Goal: Task Accomplishment & Management: Manage account settings

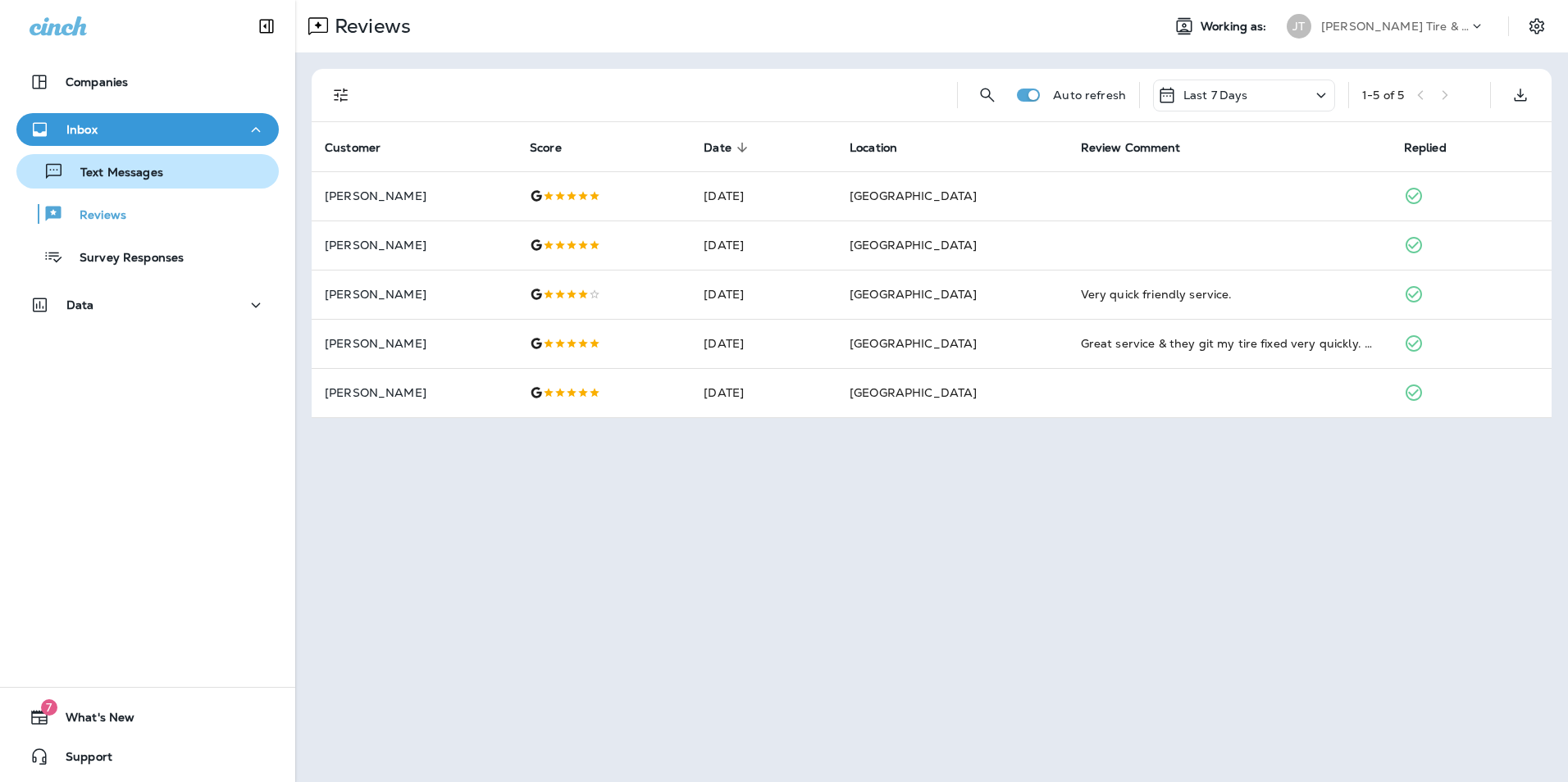
click at [113, 175] on p "Text Messages" at bounding box center [113, 173] width 99 height 15
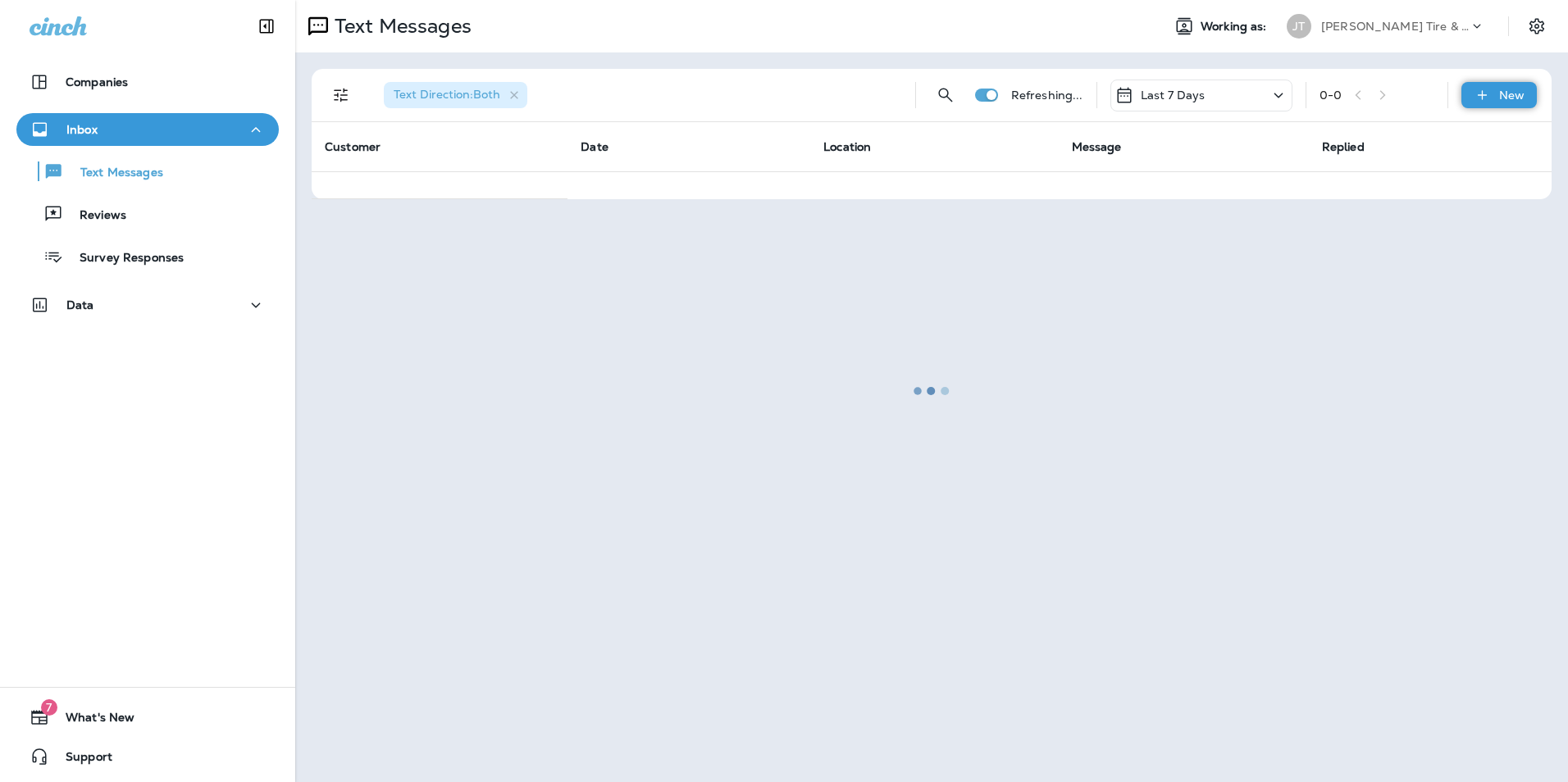
click at [1508, 99] on p "New" at bounding box center [1511, 94] width 26 height 13
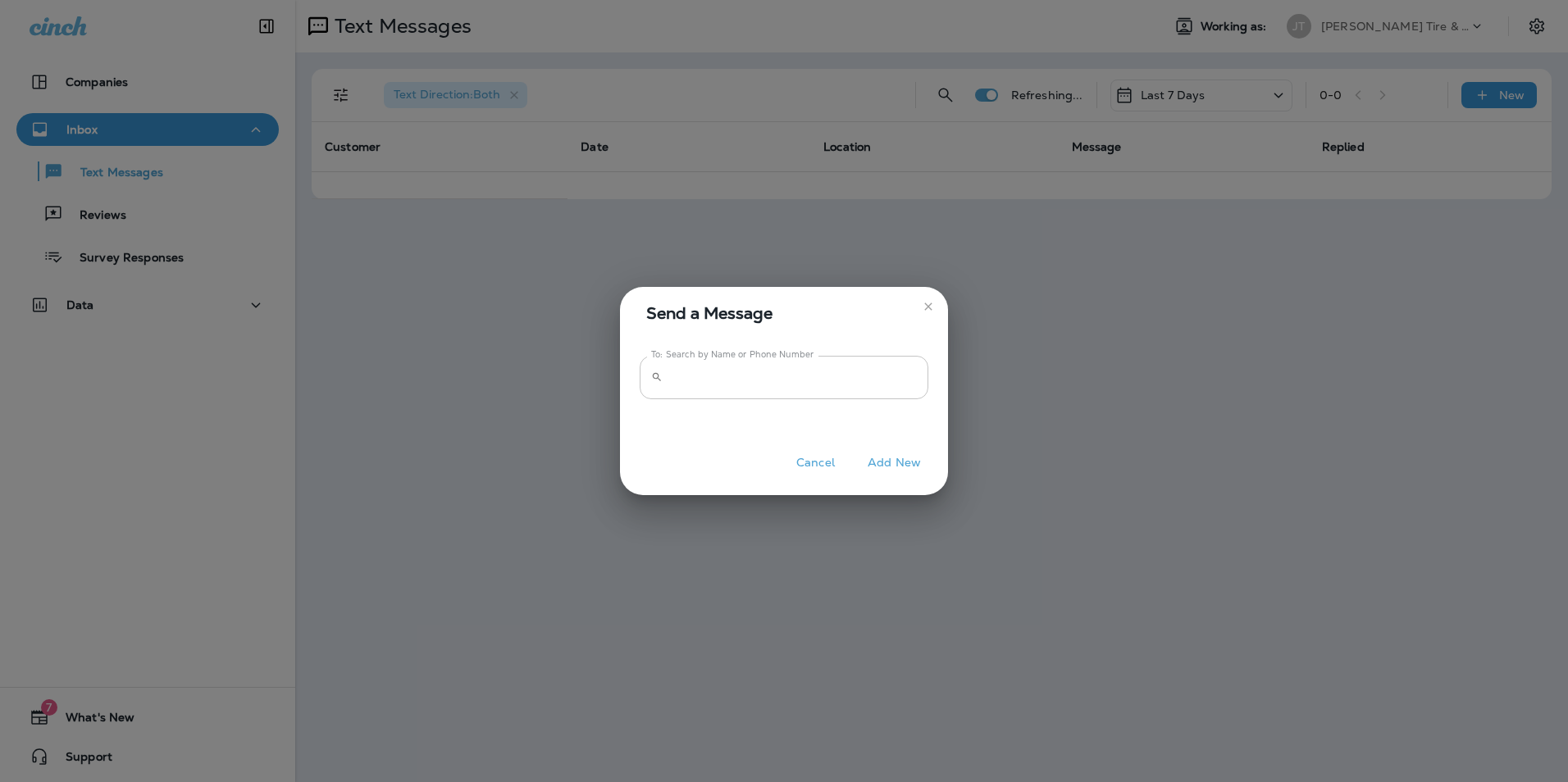
click at [750, 390] on input "To: Search by Name or Phone Number" at bounding box center [798, 378] width 259 height 44
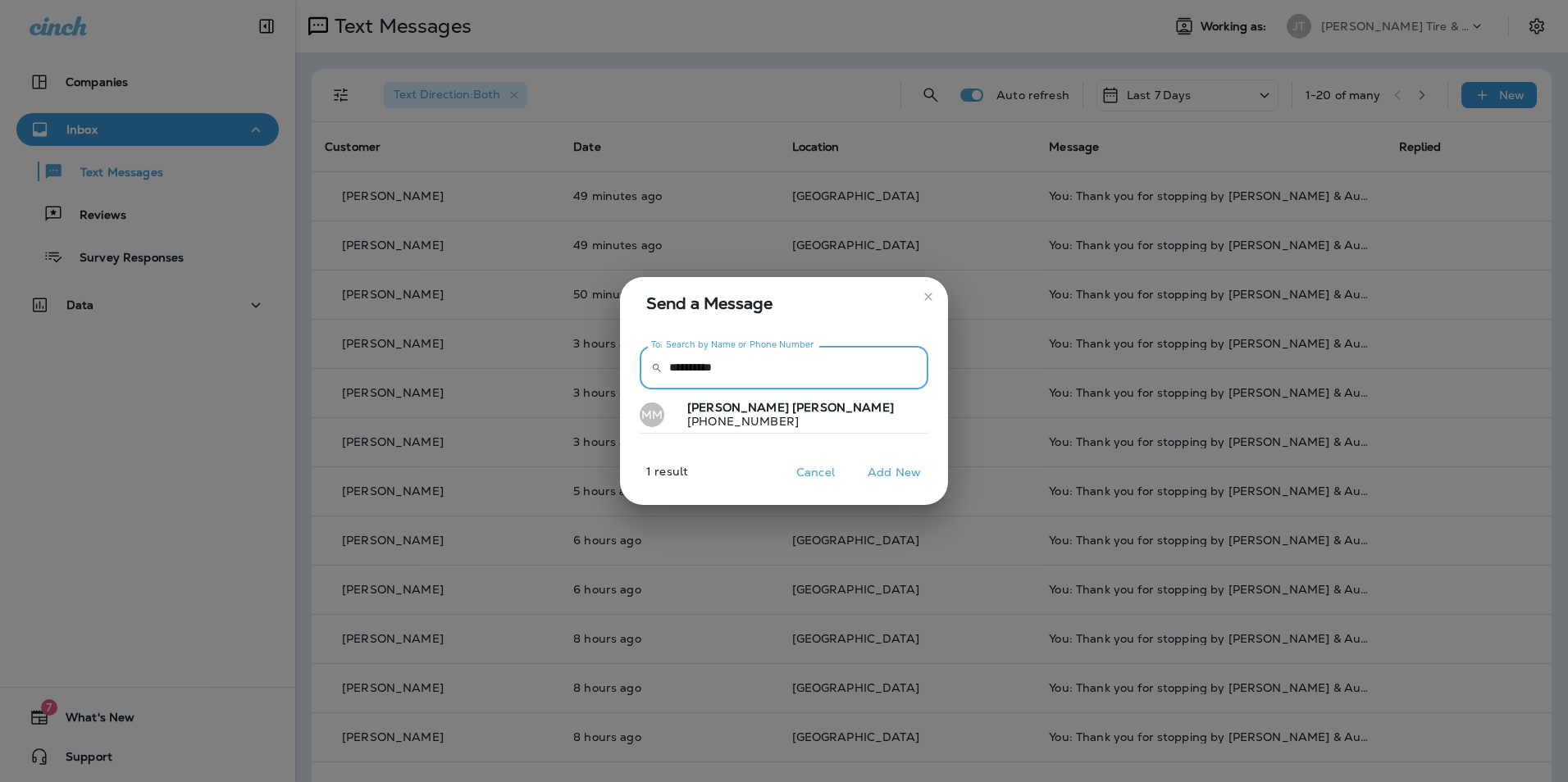
type input "**********"
click at [742, 415] on p "[PHONE_NUMBER]" at bounding box center [784, 421] width 220 height 13
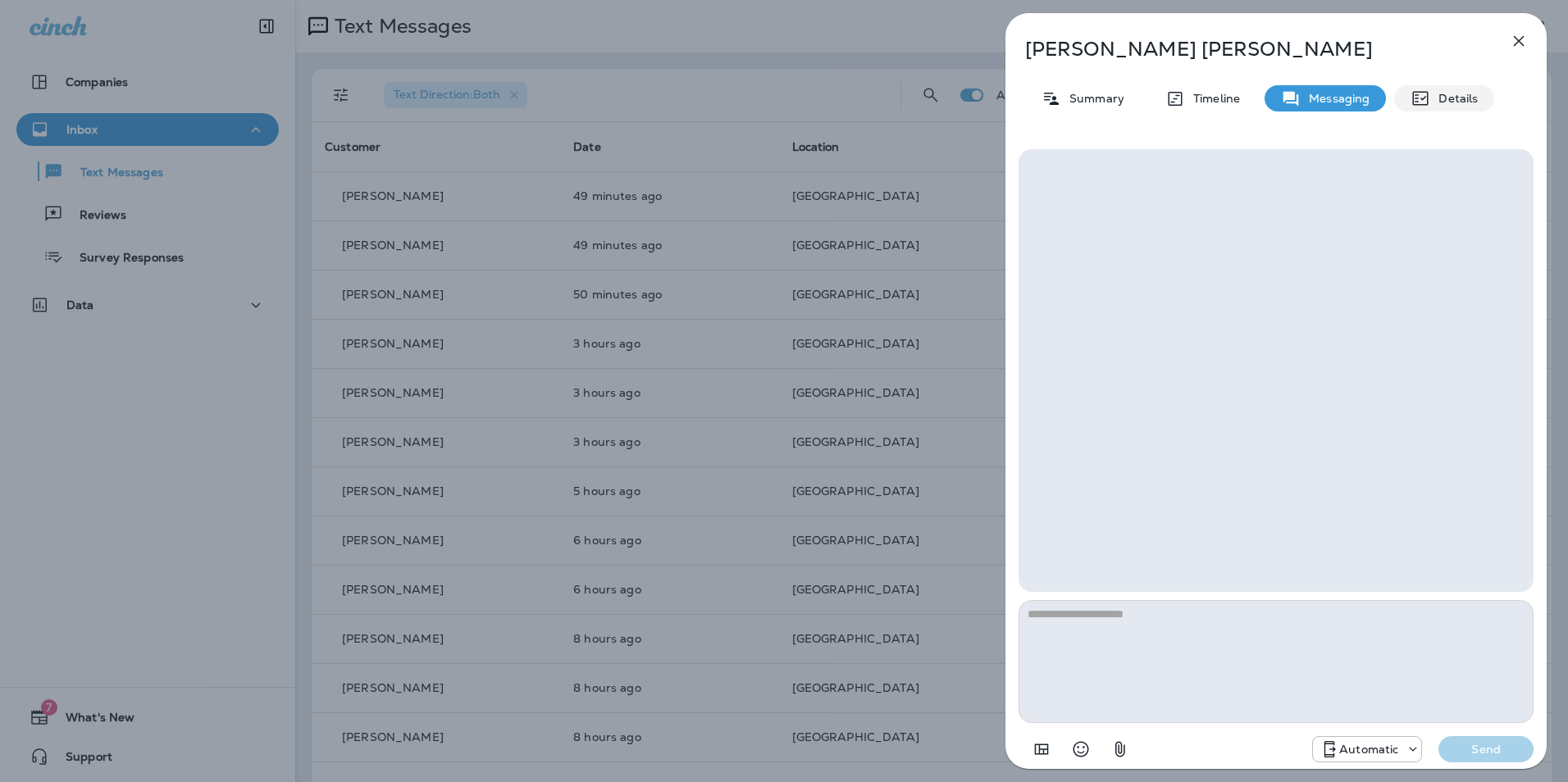
click at [1455, 104] on p "Details" at bounding box center [1453, 98] width 47 height 13
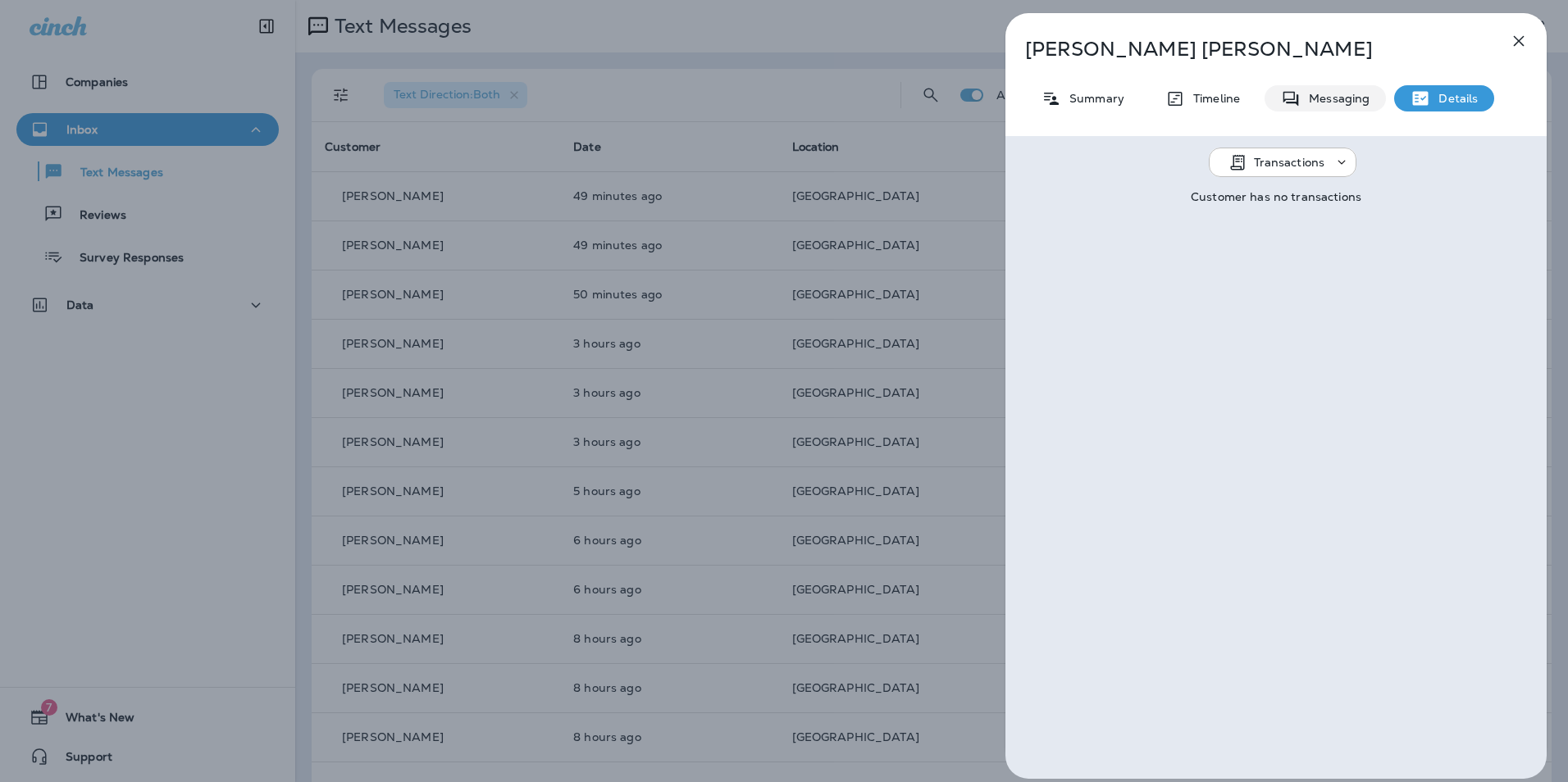
click at [1349, 98] on p "Messaging" at bounding box center [1334, 98] width 69 height 13
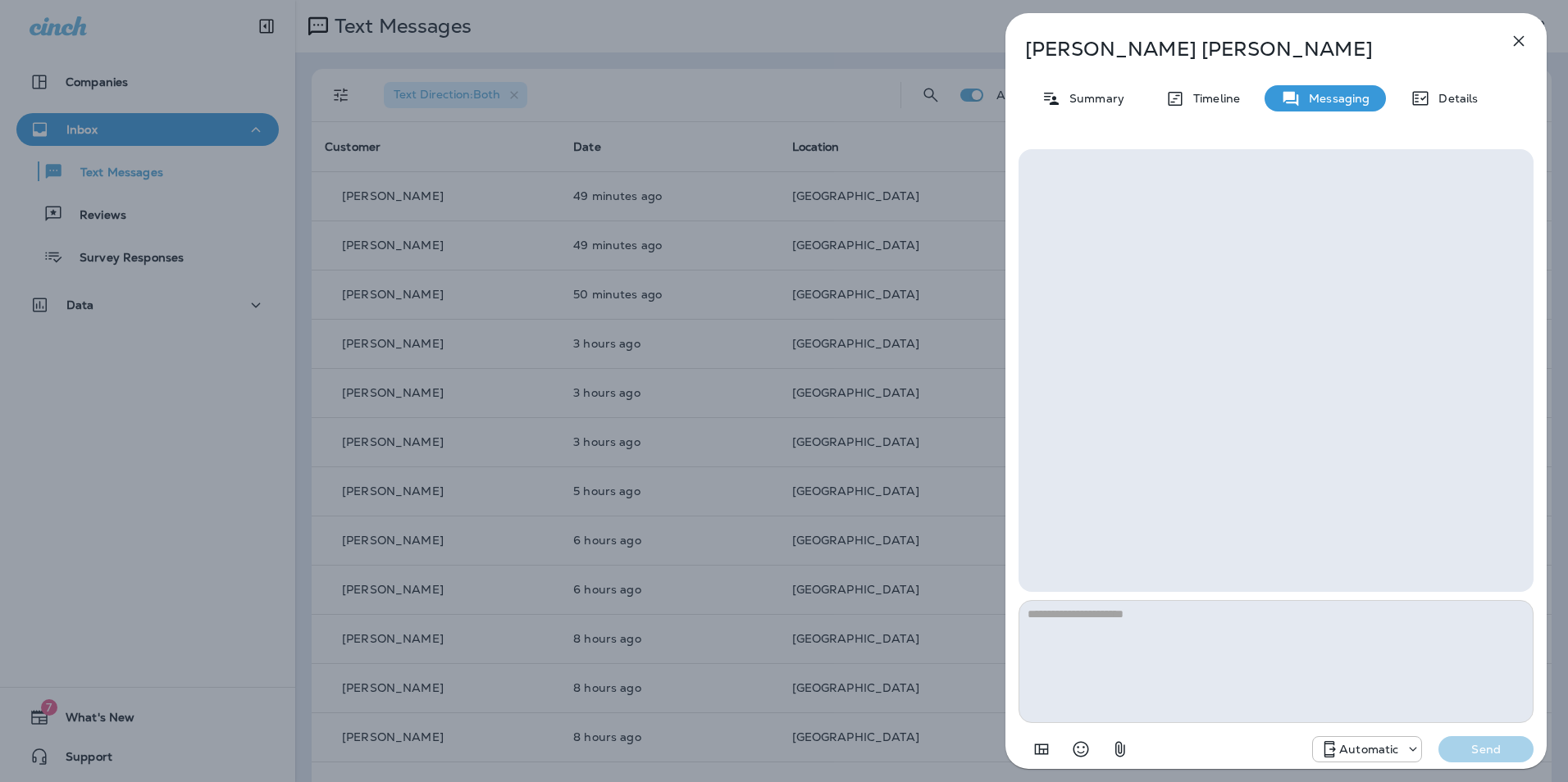
click at [1413, 746] on icon at bounding box center [1412, 749] width 16 height 16
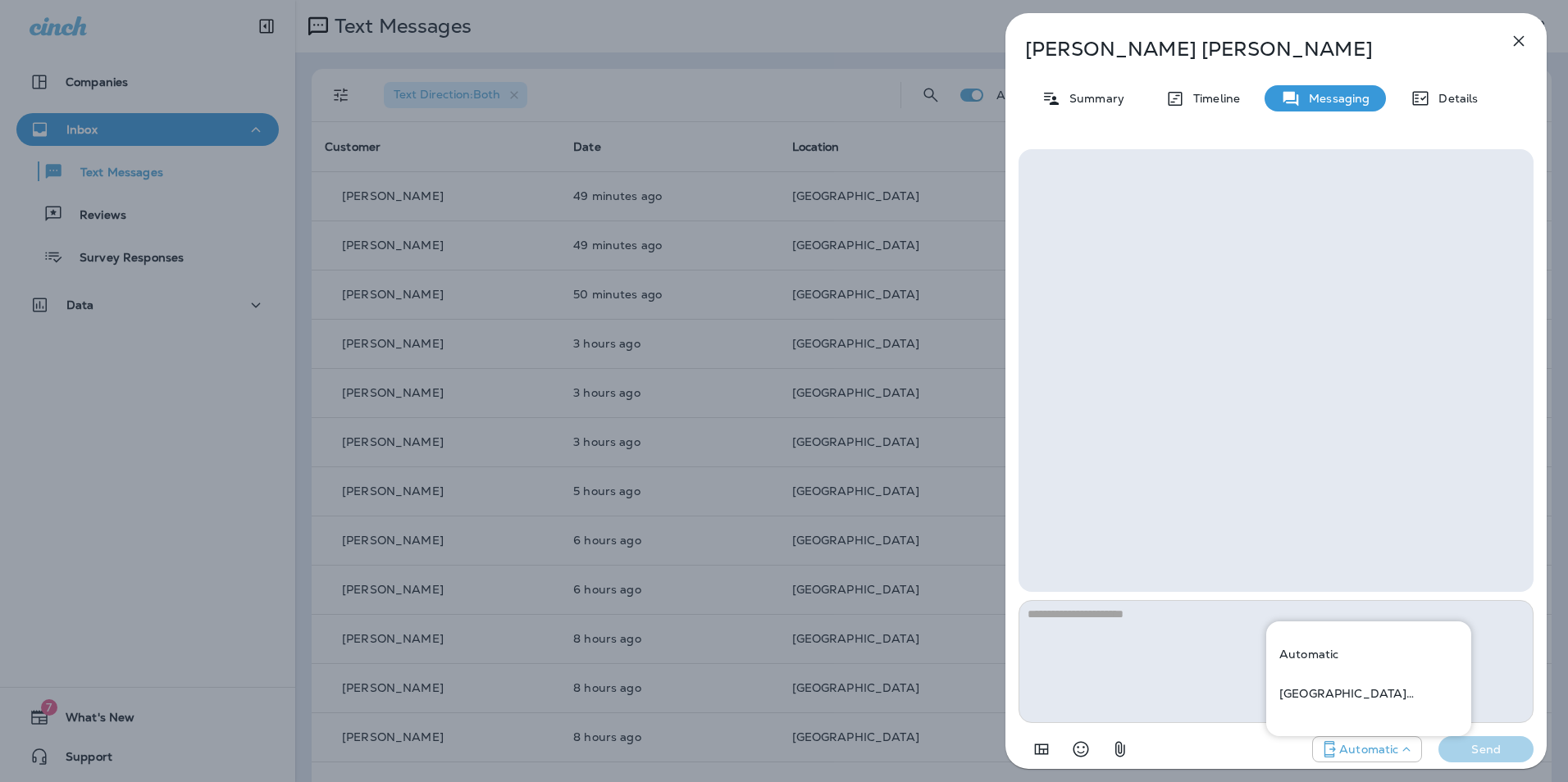
click at [1413, 746] on icon at bounding box center [1406, 749] width 16 height 16
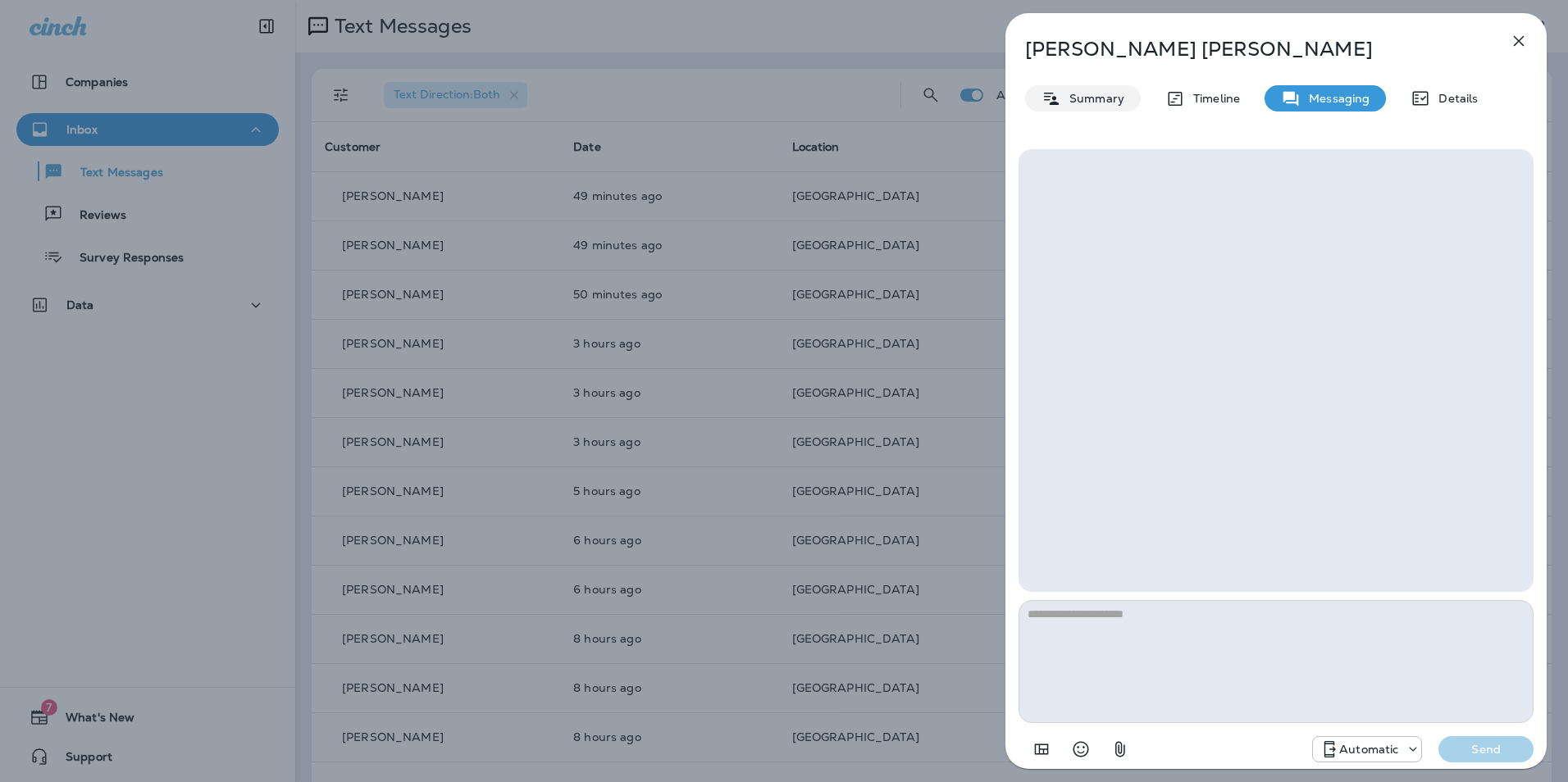
click at [1073, 96] on p "Summary" at bounding box center [1093, 98] width 63 height 13
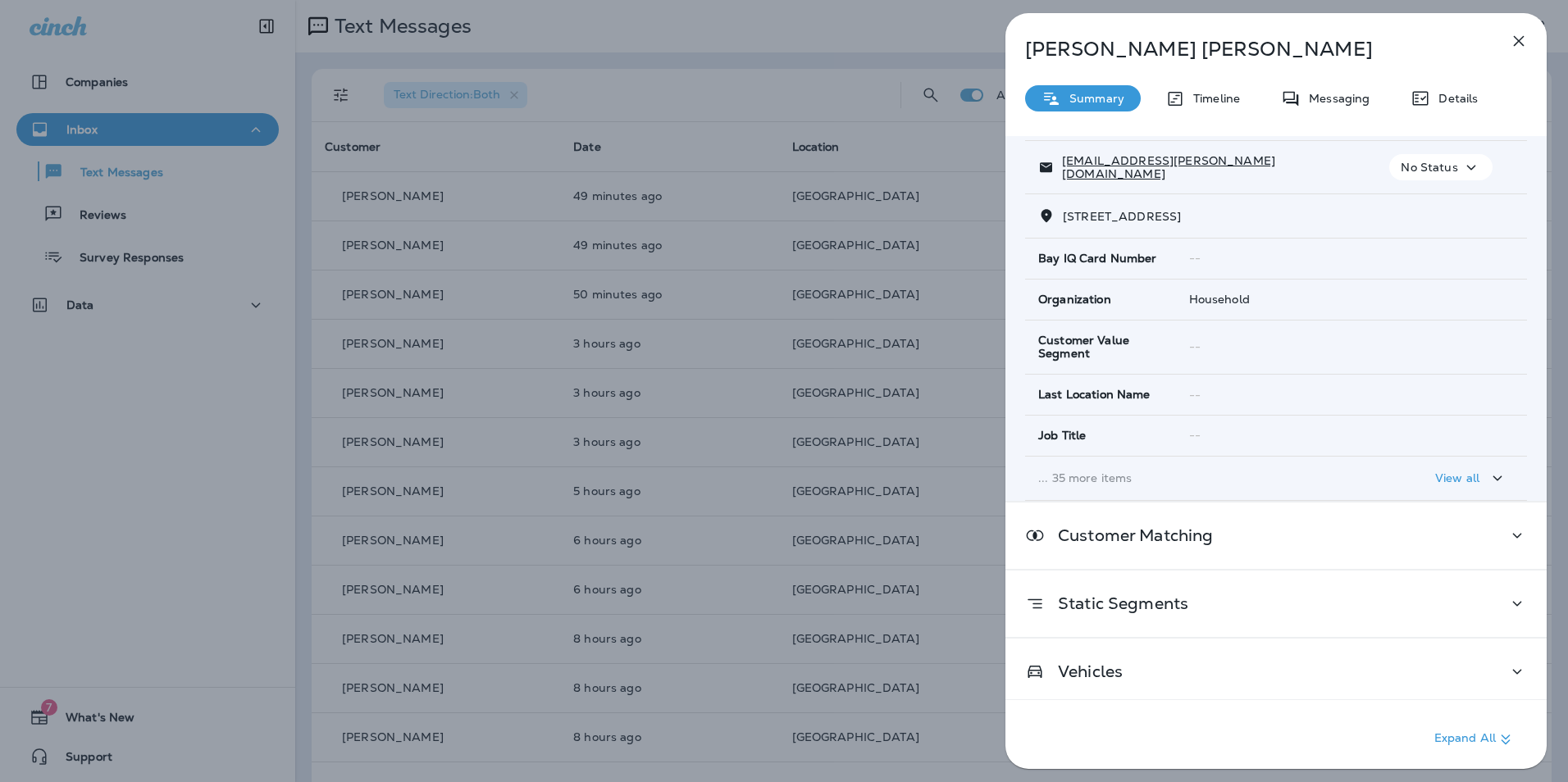
scroll to position [151, 0]
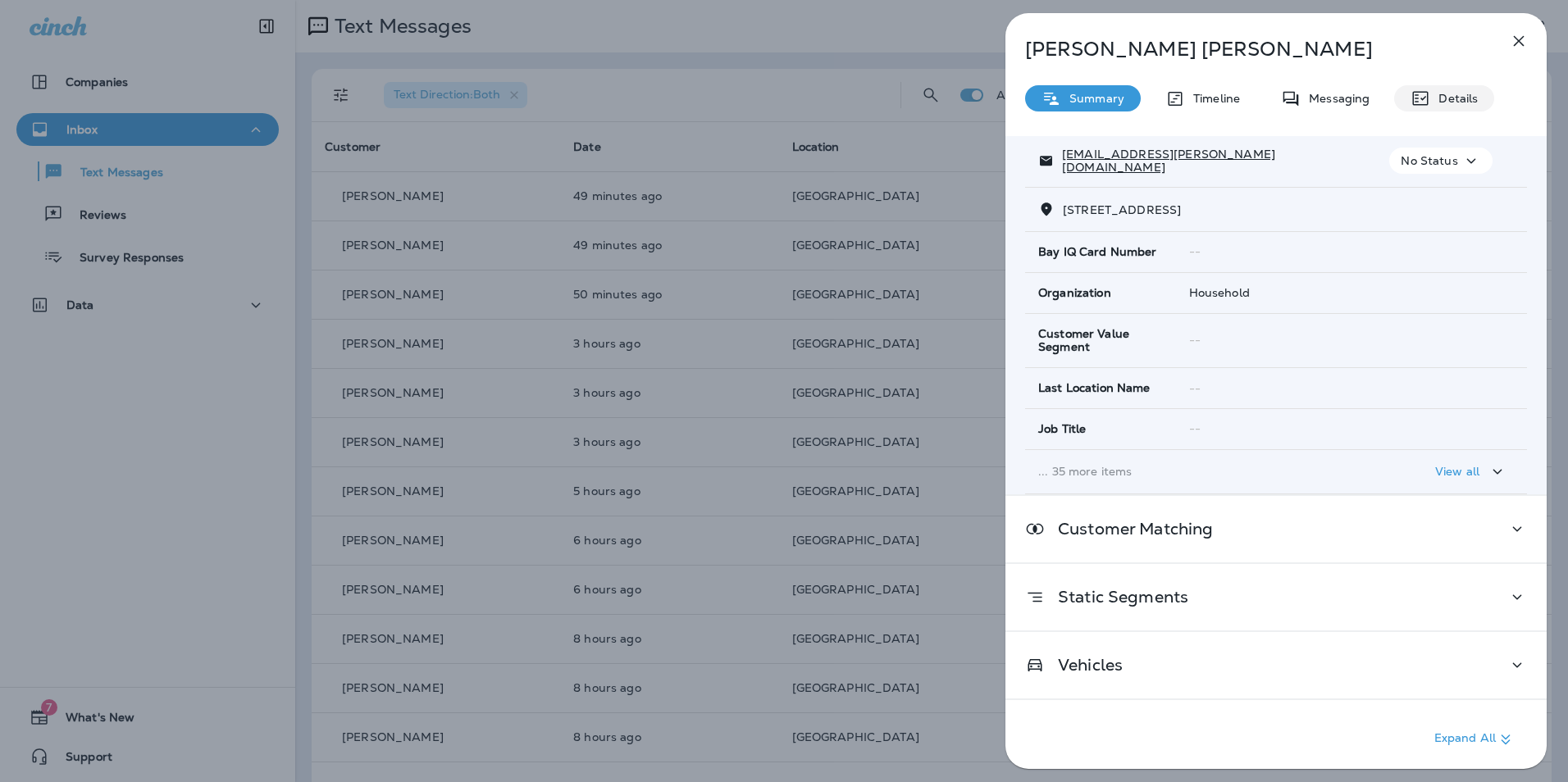
click at [1447, 101] on p "Details" at bounding box center [1453, 98] width 47 height 13
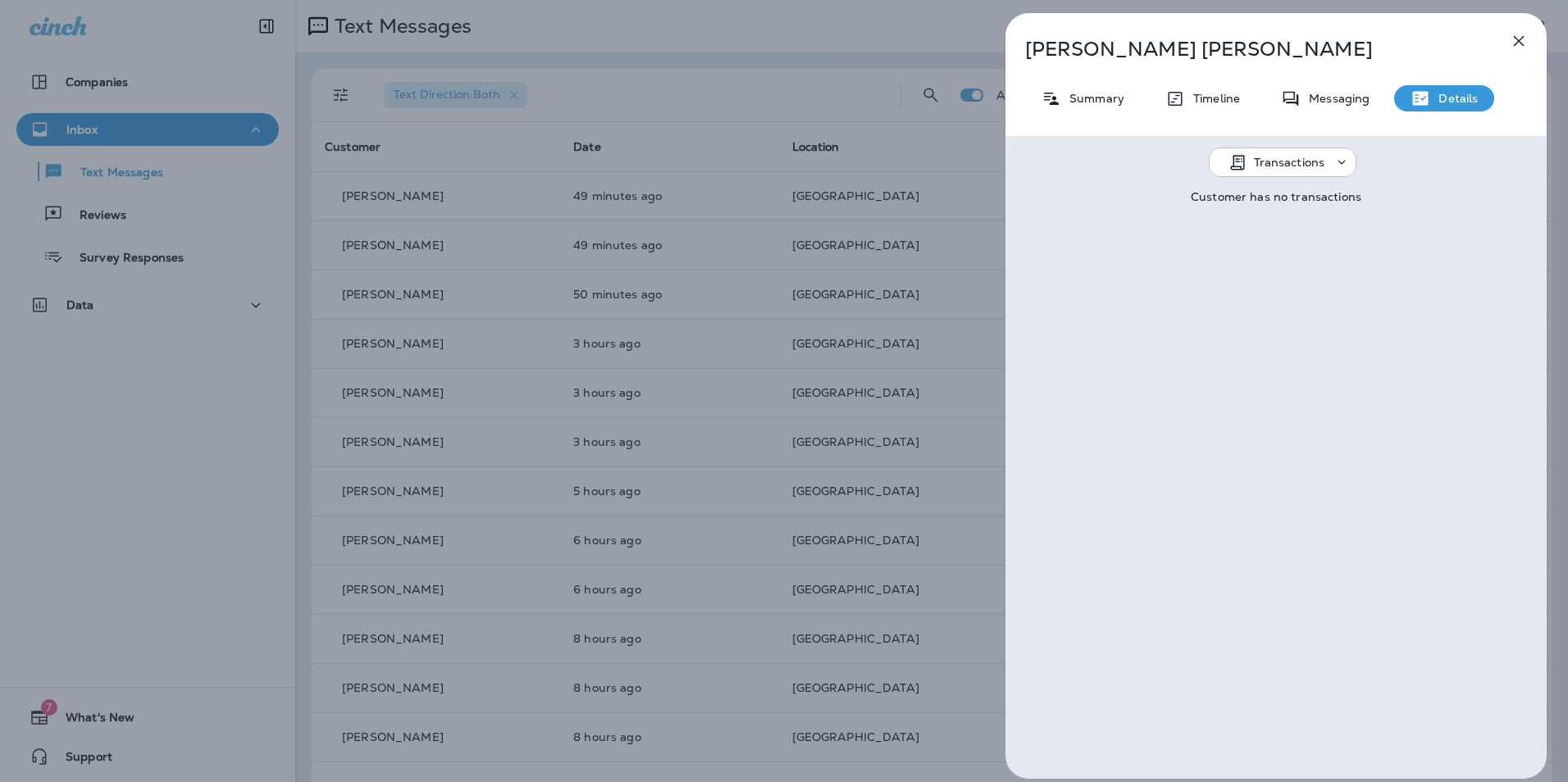
click at [1309, 160] on p "Transactions" at bounding box center [1289, 162] width 71 height 13
click at [1290, 240] on p "Schedules" at bounding box center [1270, 242] width 65 height 13
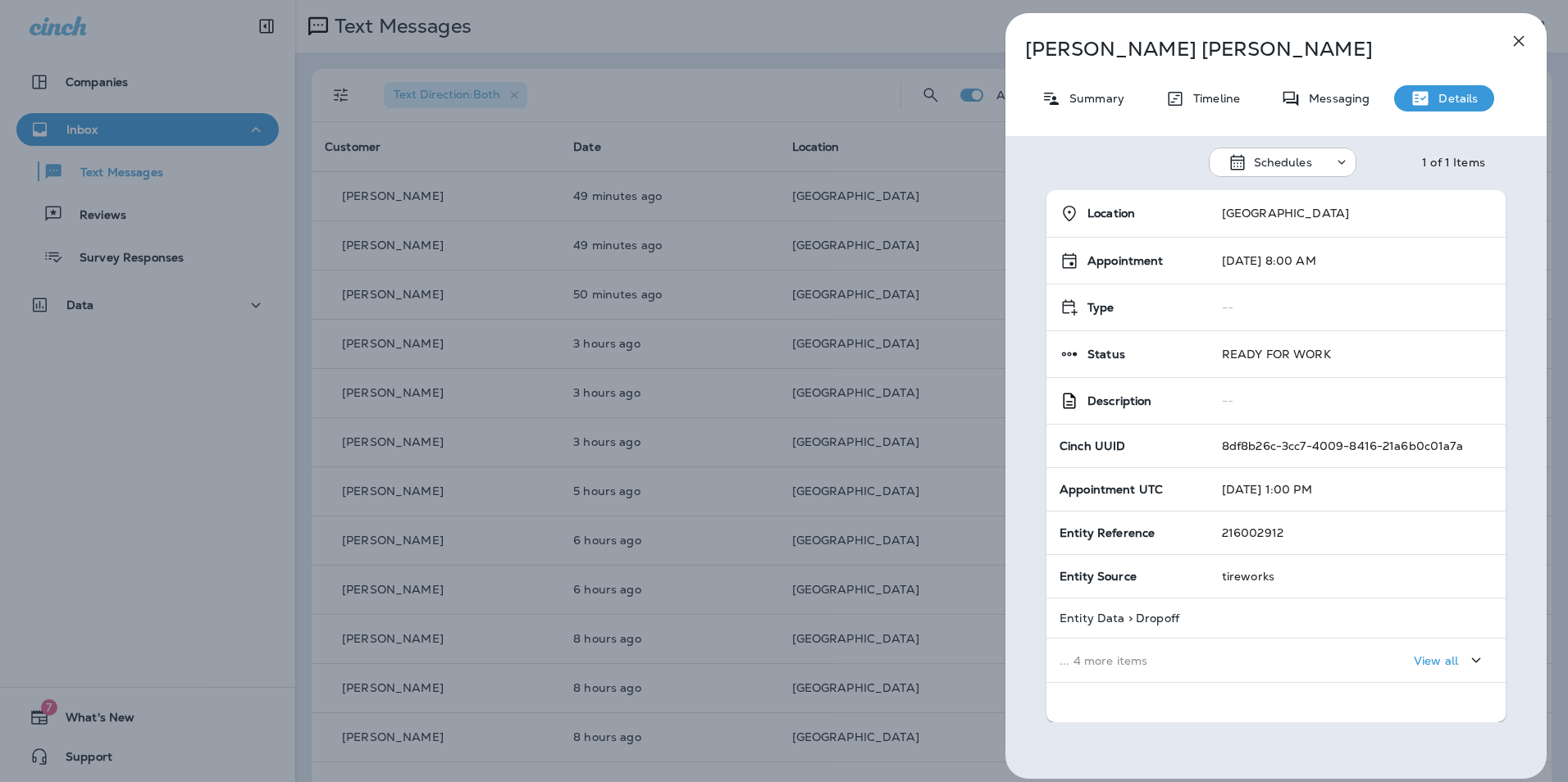
click at [1425, 664] on p "View all" at bounding box center [1436, 661] width 45 height 13
click at [1520, 48] on icon "button" at bounding box center [1518, 41] width 20 height 20
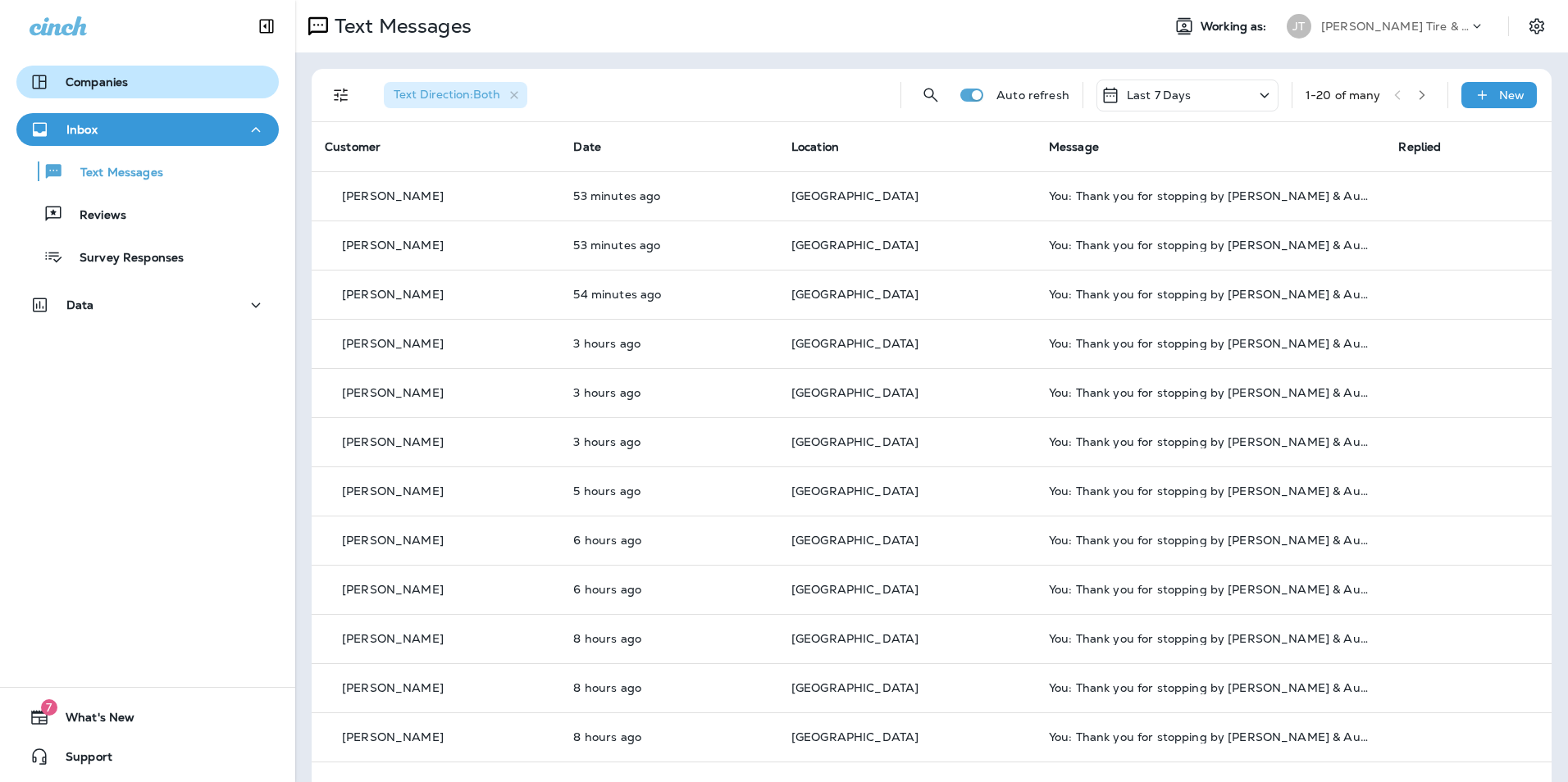
click at [113, 72] on div "Companies" at bounding box center [78, 82] width 99 height 20
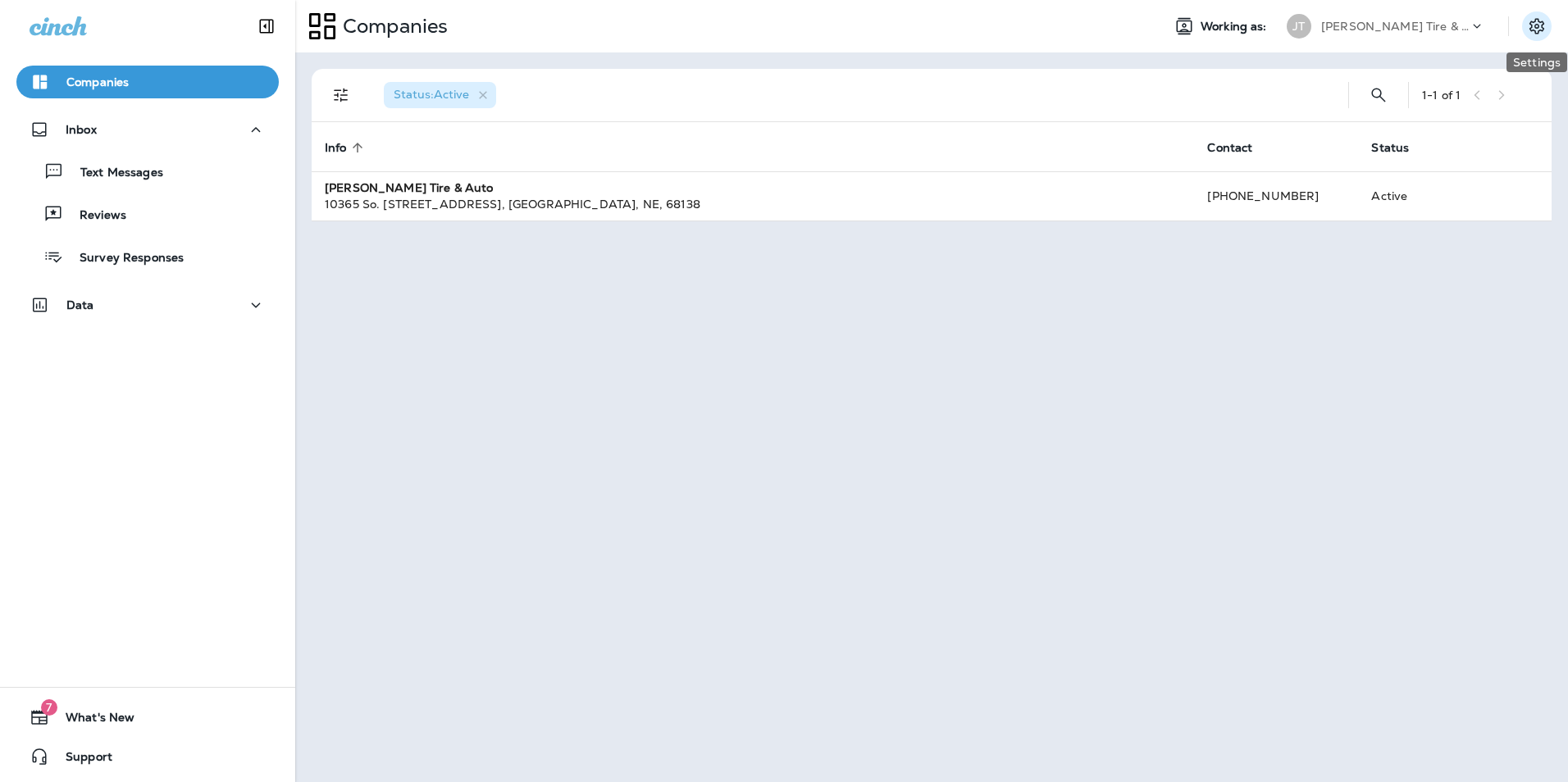
click at [1534, 25] on icon "Settings" at bounding box center [1537, 26] width 20 height 20
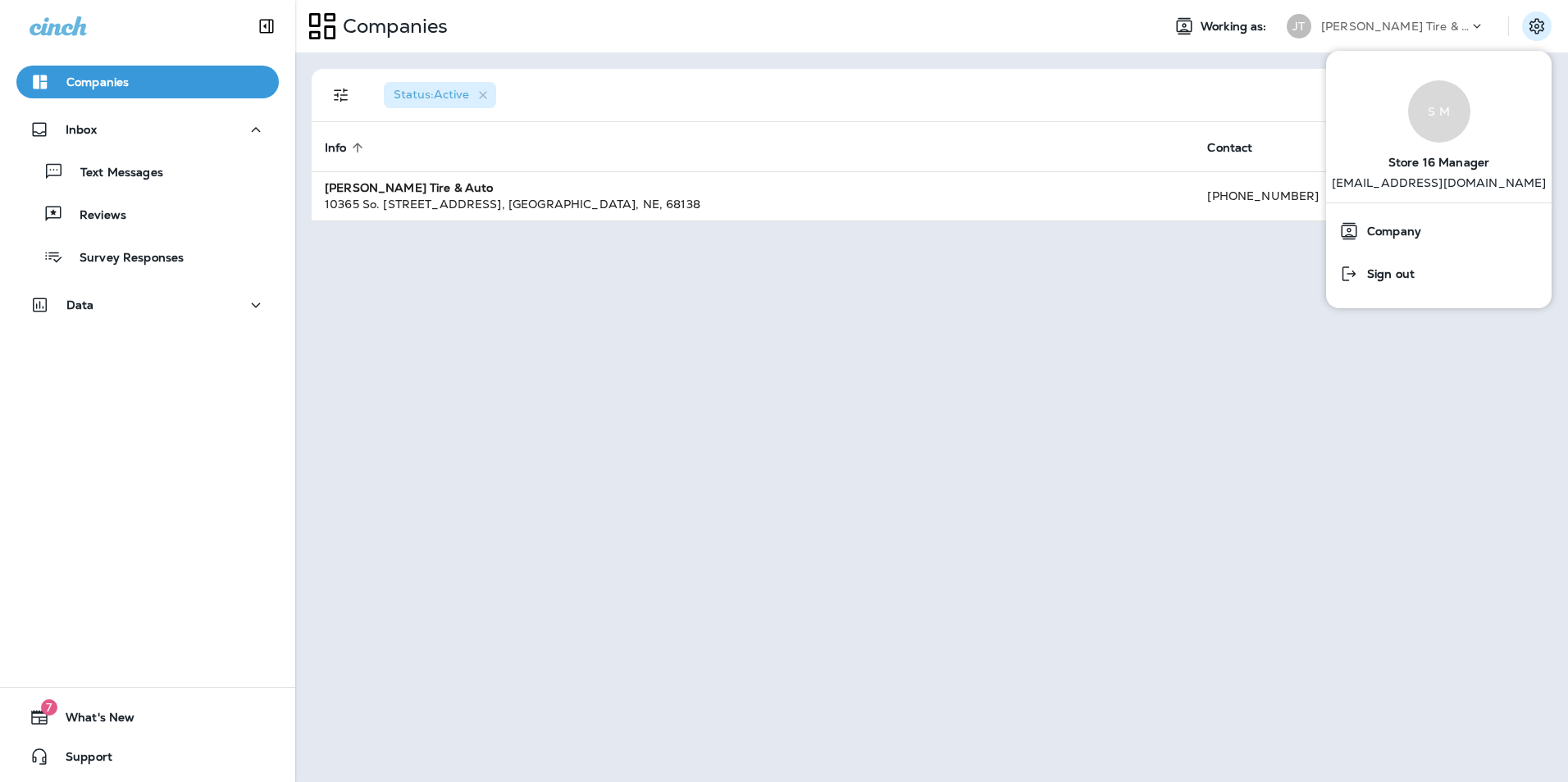
click at [1103, 22] on div "Companies" at bounding box center [722, 26] width 853 height 41
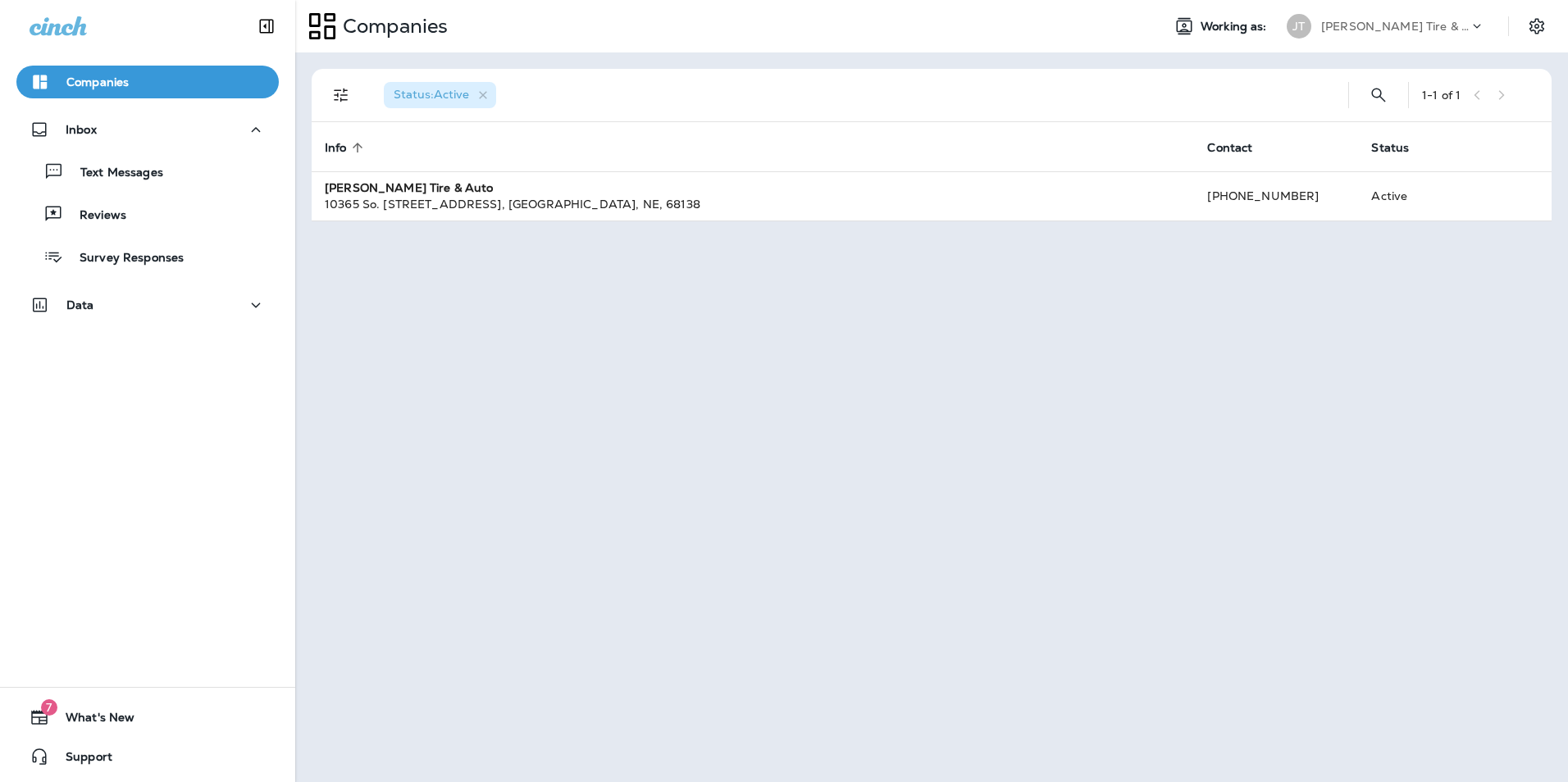
click at [1393, 27] on p "[PERSON_NAME] Tire & Auto" at bounding box center [1394, 26] width 148 height 13
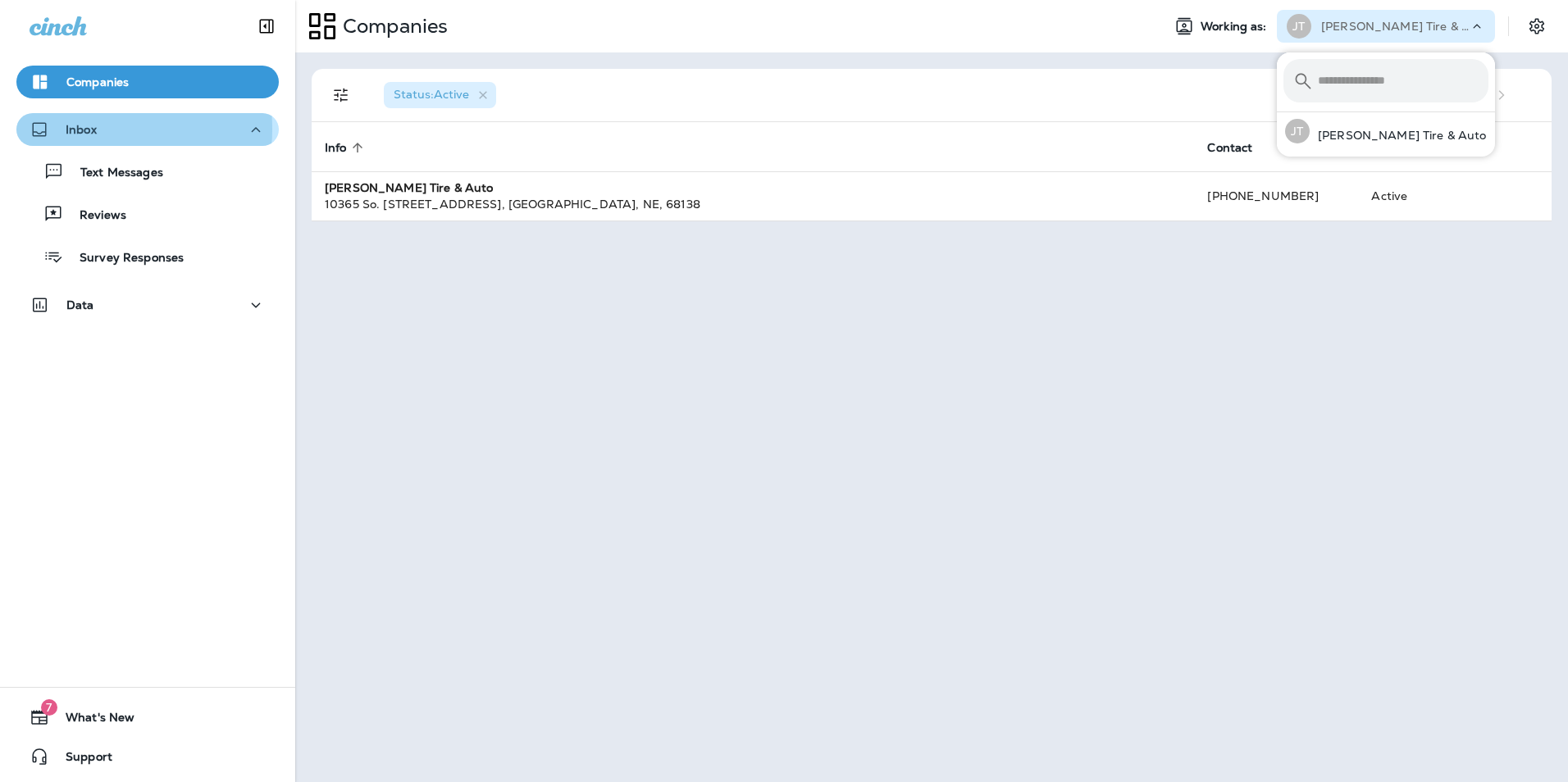
click at [88, 129] on p "Inbox" at bounding box center [81, 129] width 31 height 13
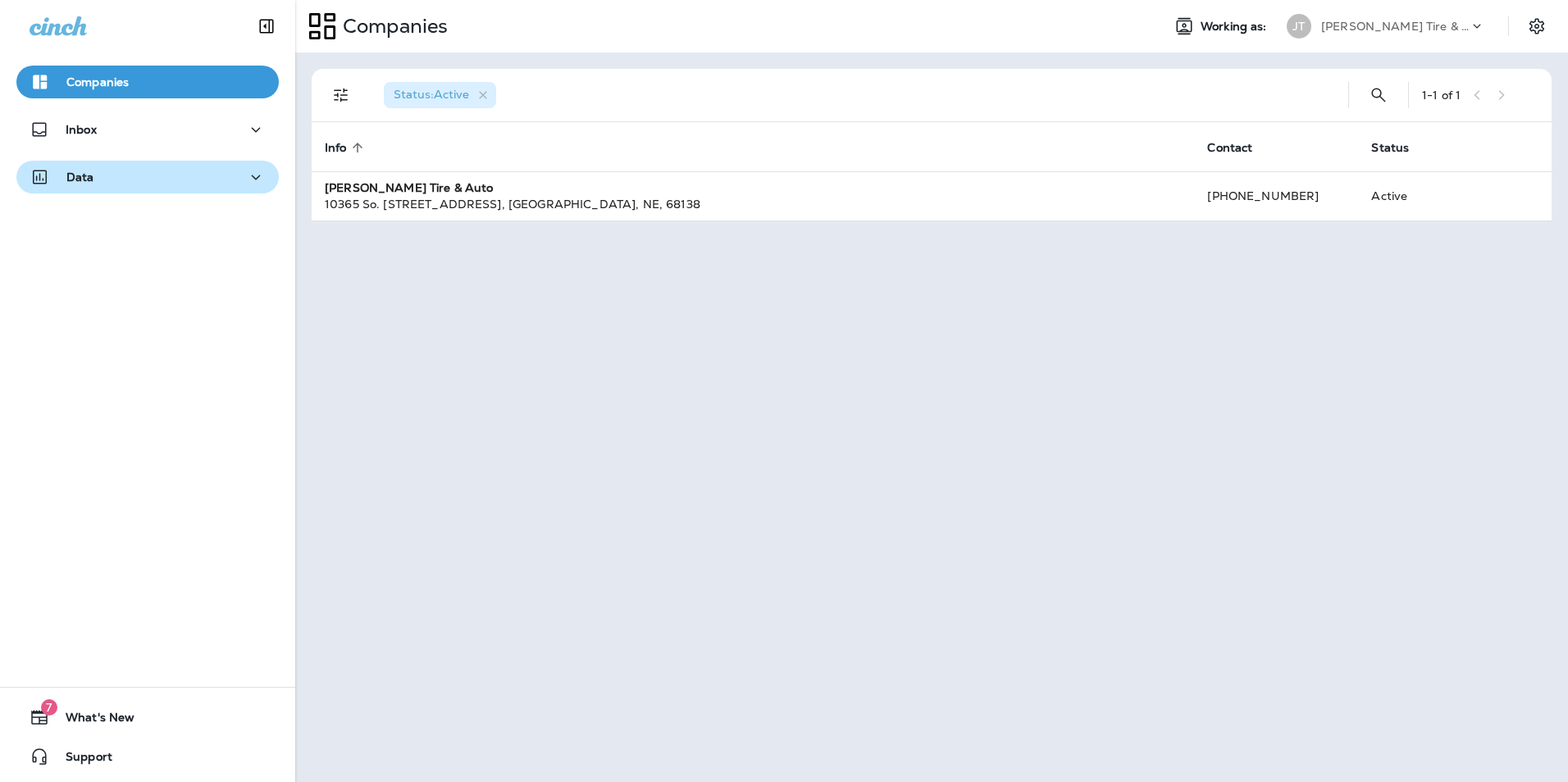
click at [97, 175] on div "Data" at bounding box center [147, 177] width 236 height 20
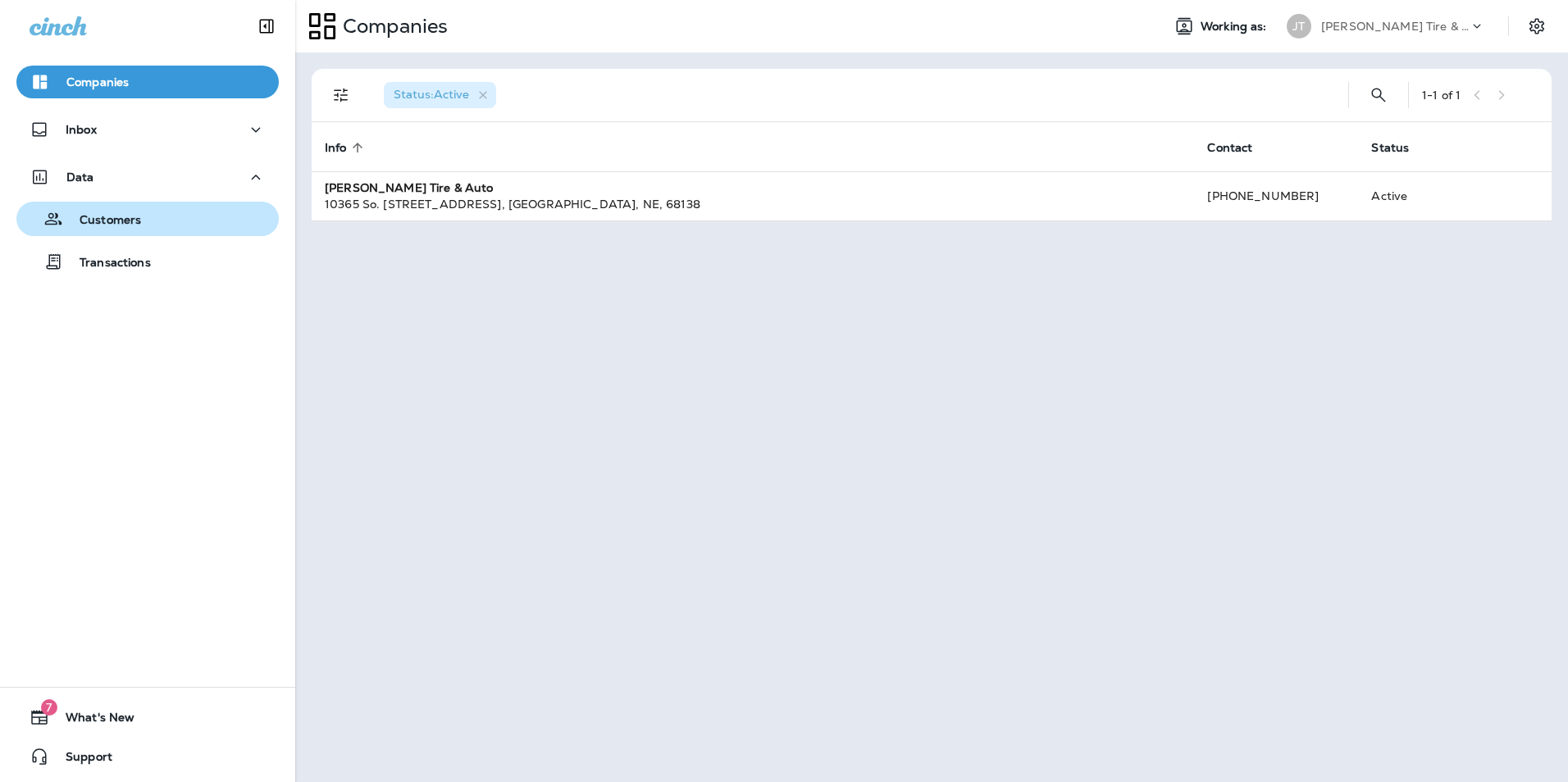
click at [99, 221] on p "Customers" at bounding box center [102, 220] width 77 height 15
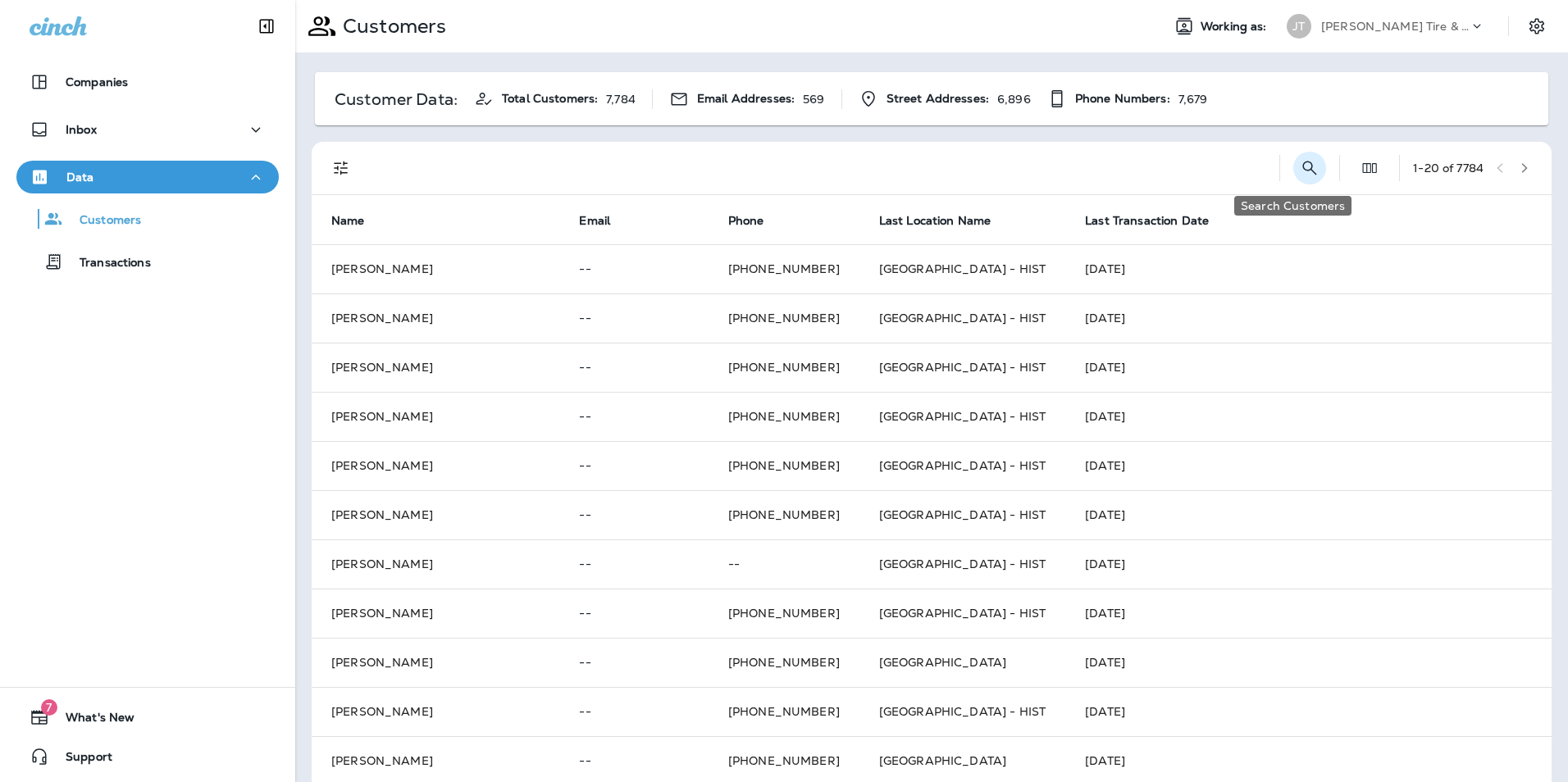
click at [1300, 167] on icon "Search Customers" at bounding box center [1310, 168] width 20 height 20
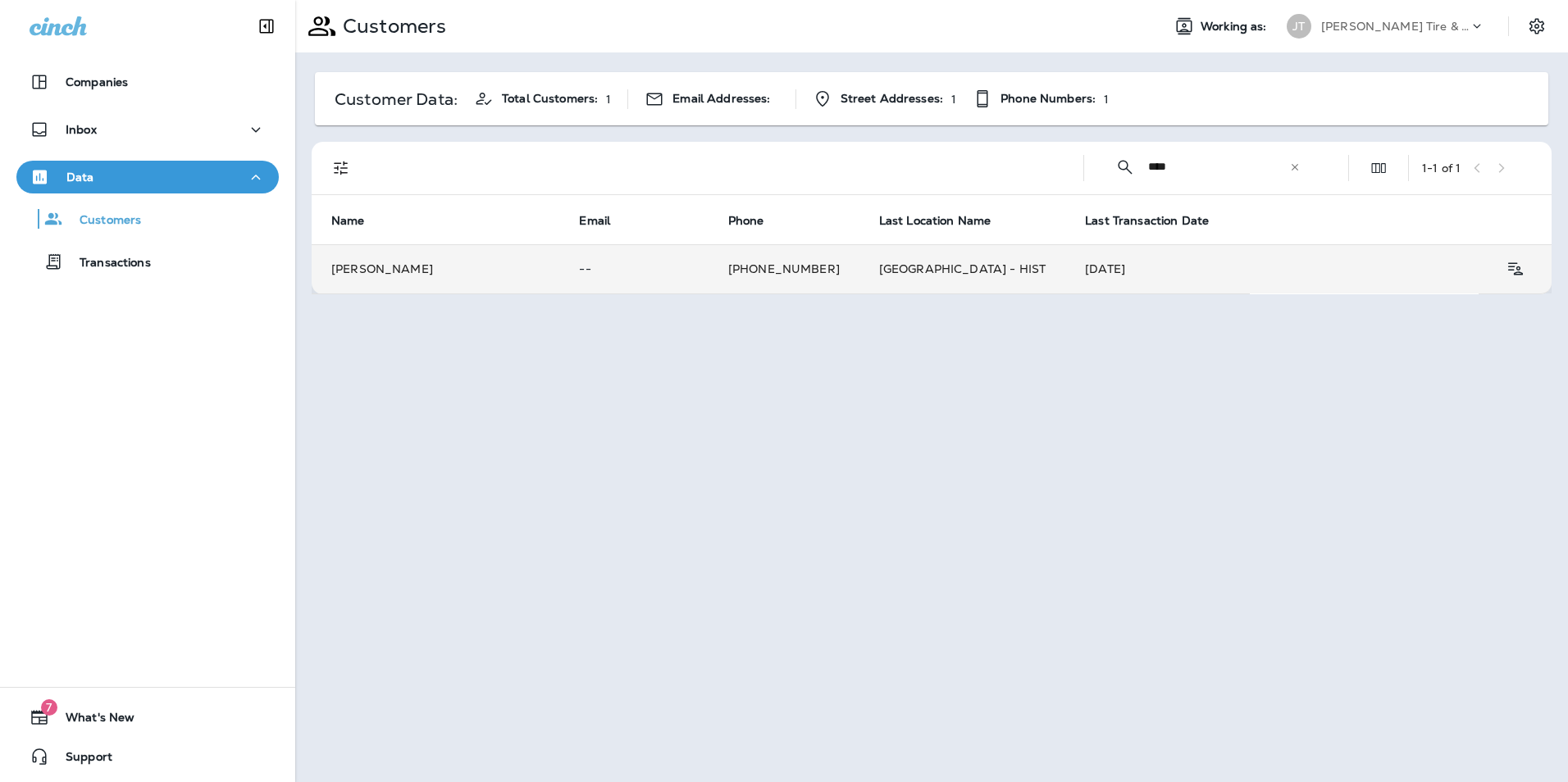
type input "****"
click at [635, 270] on p "--" at bounding box center [633, 269] width 109 height 13
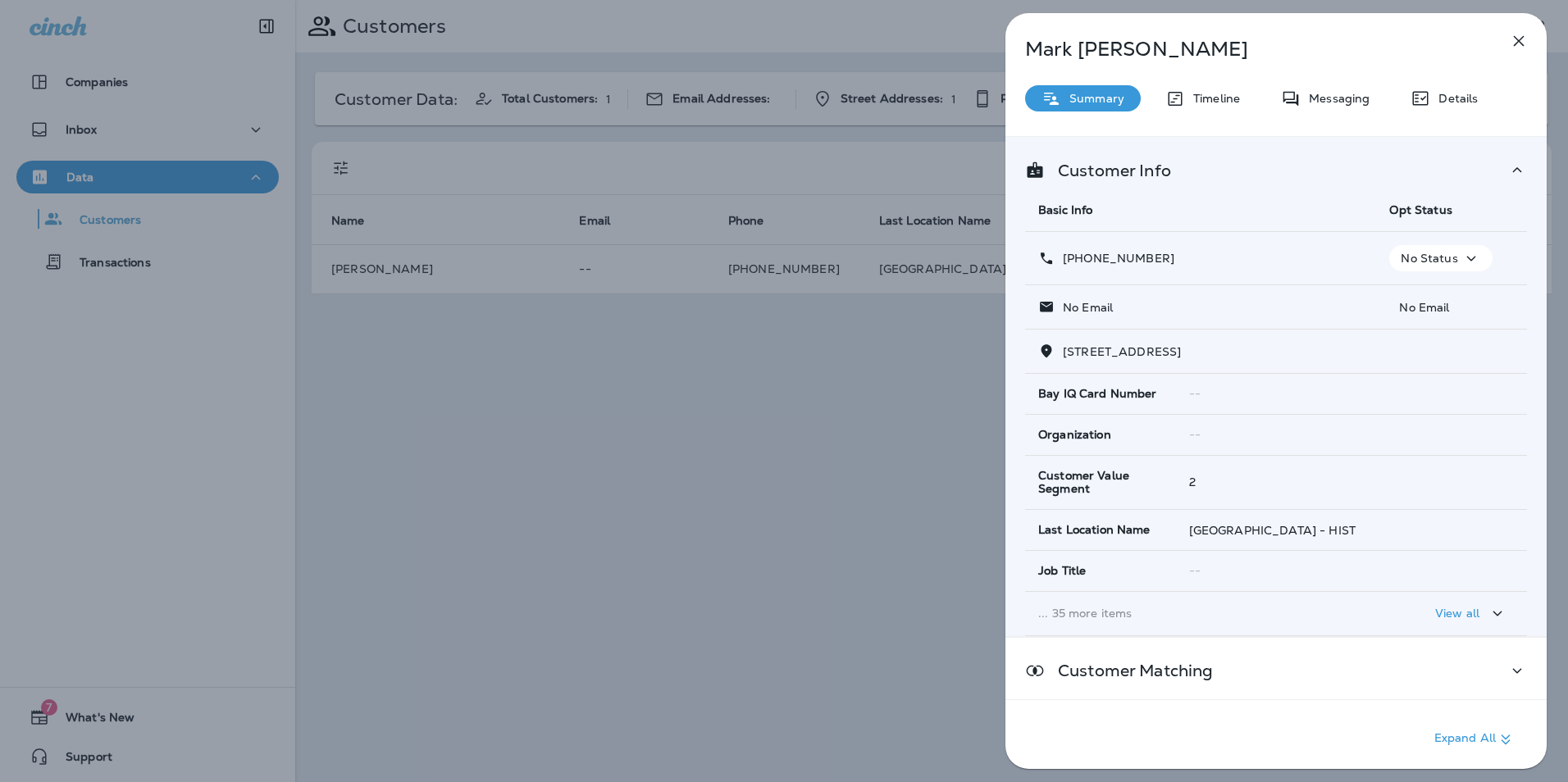
click at [1462, 255] on icon "button" at bounding box center [1471, 258] width 20 height 20
click at [1448, 292] on p "Opt out" at bounding box center [1430, 297] width 45 height 13
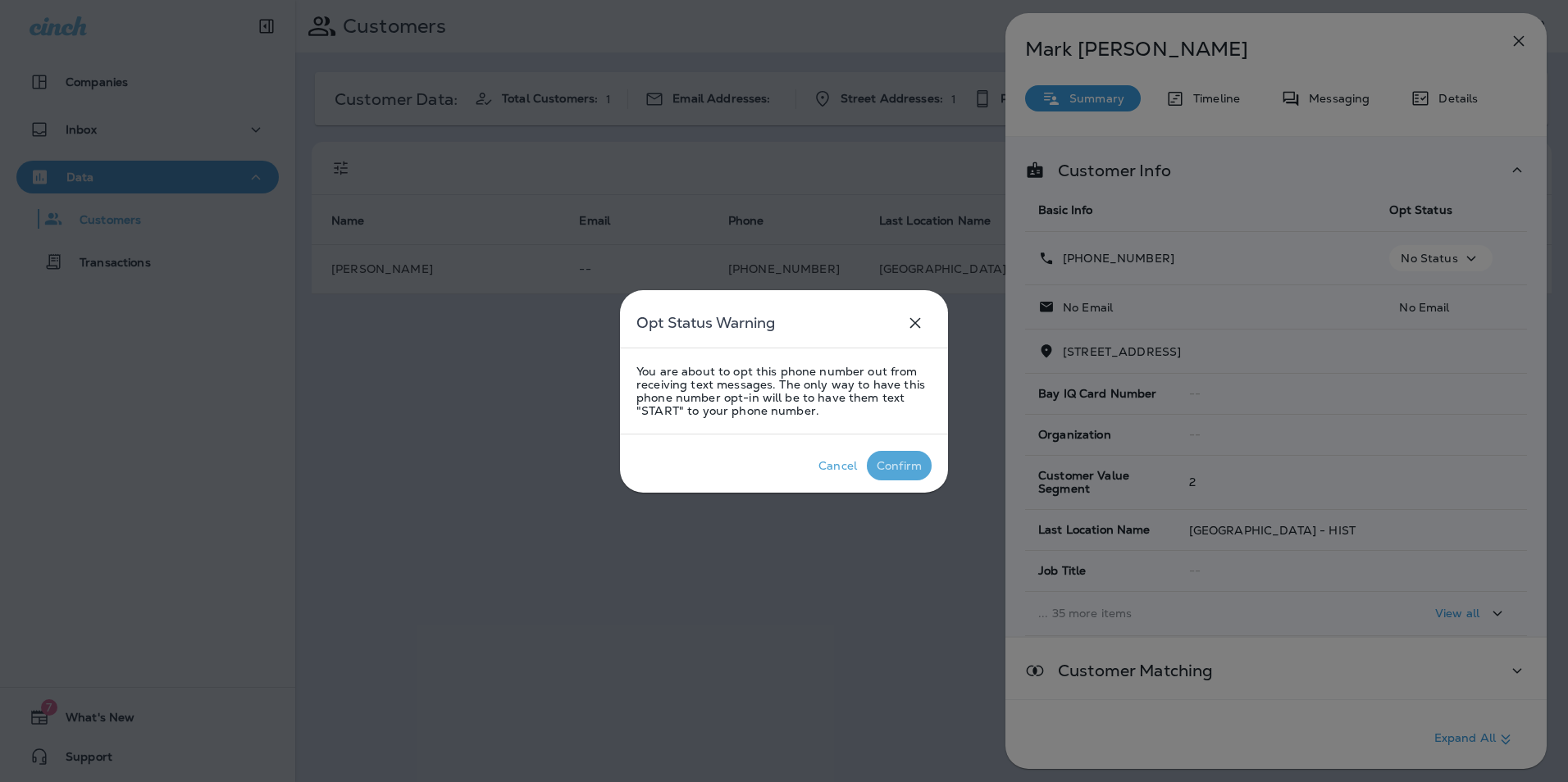
click at [895, 468] on div "Confirm" at bounding box center [898, 466] width 45 height 13
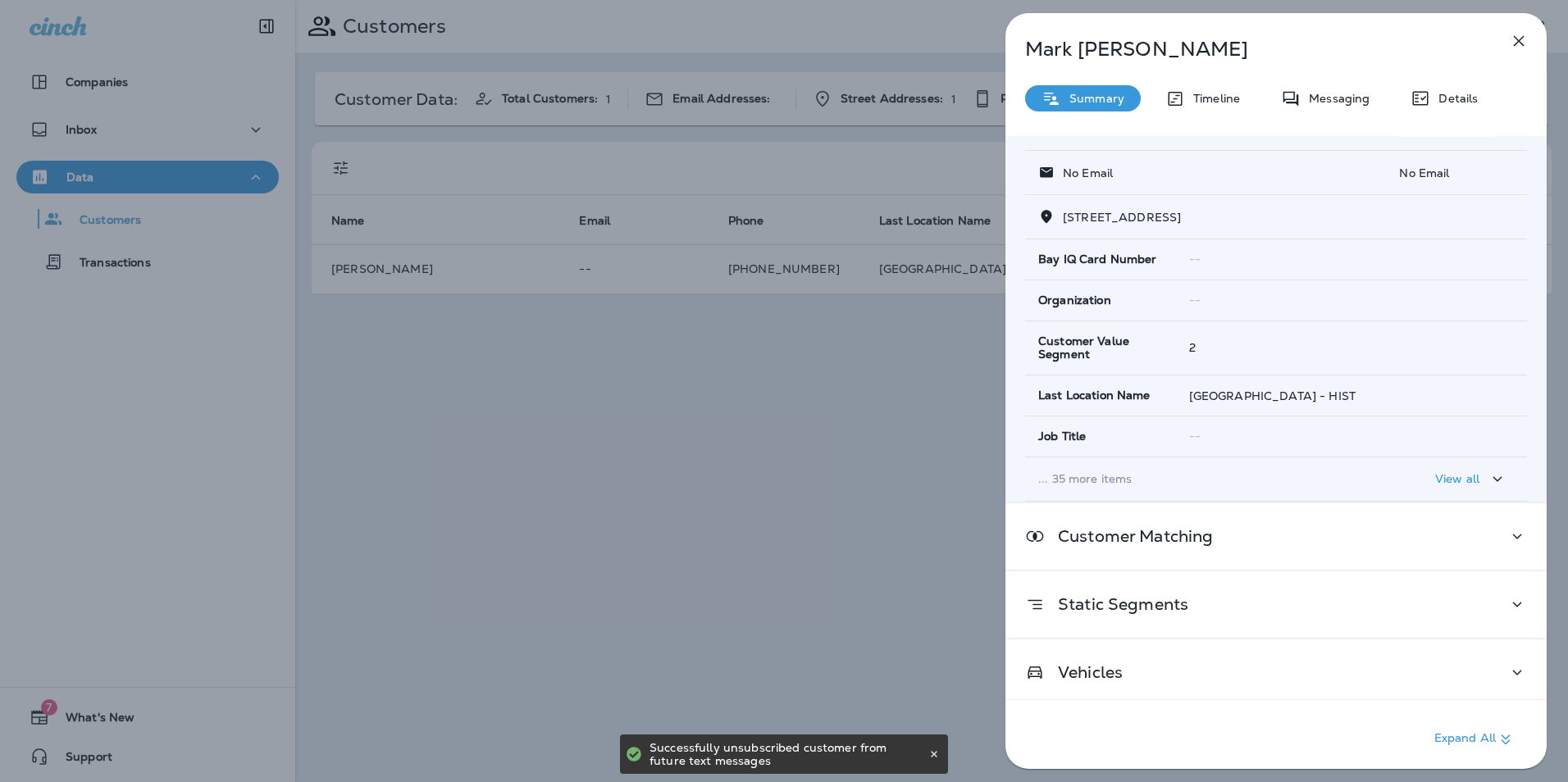
scroll to position [142, 0]
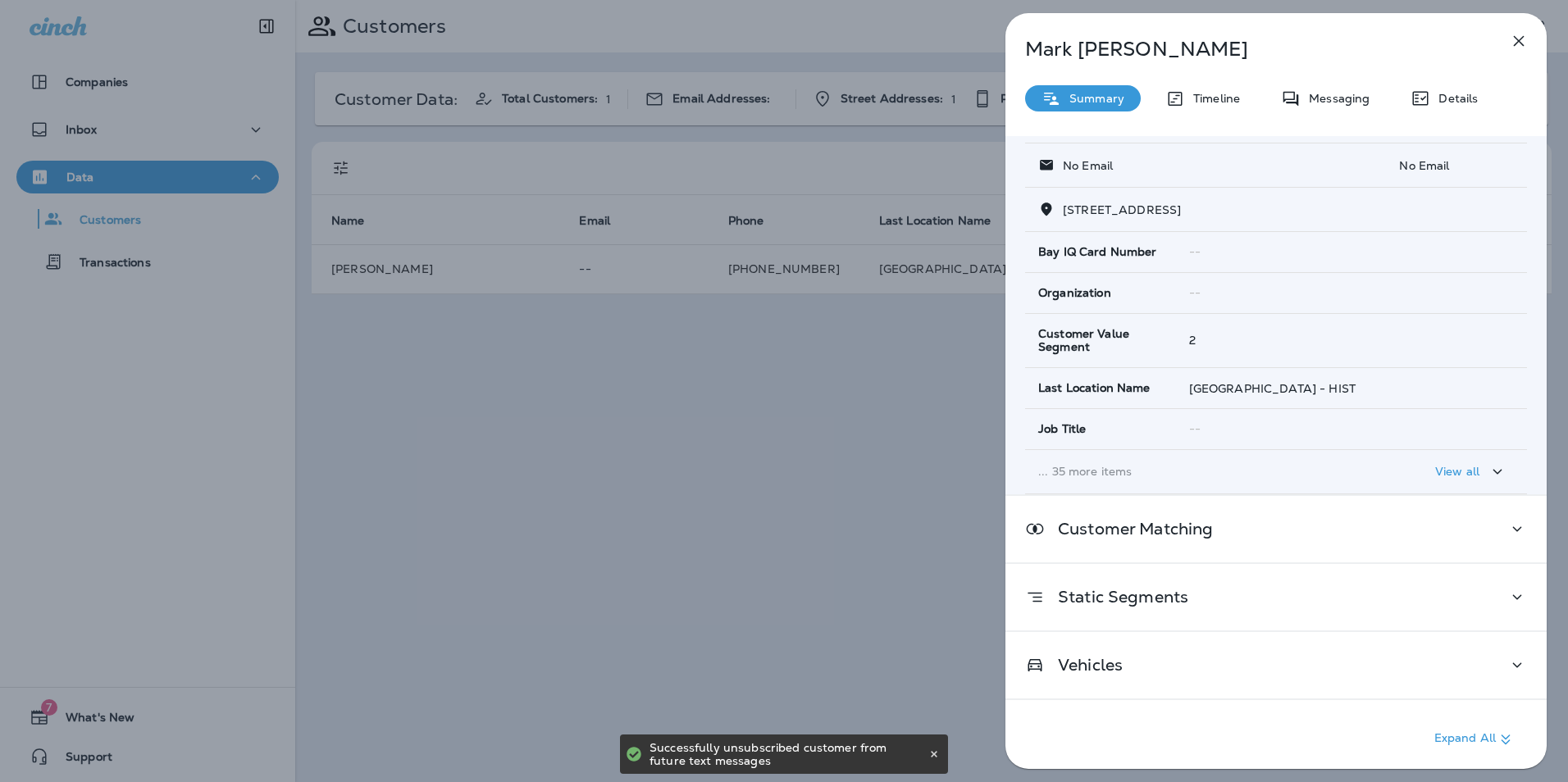
click at [1473, 475] on div "View all" at bounding box center [1470, 471] width 72 height 20
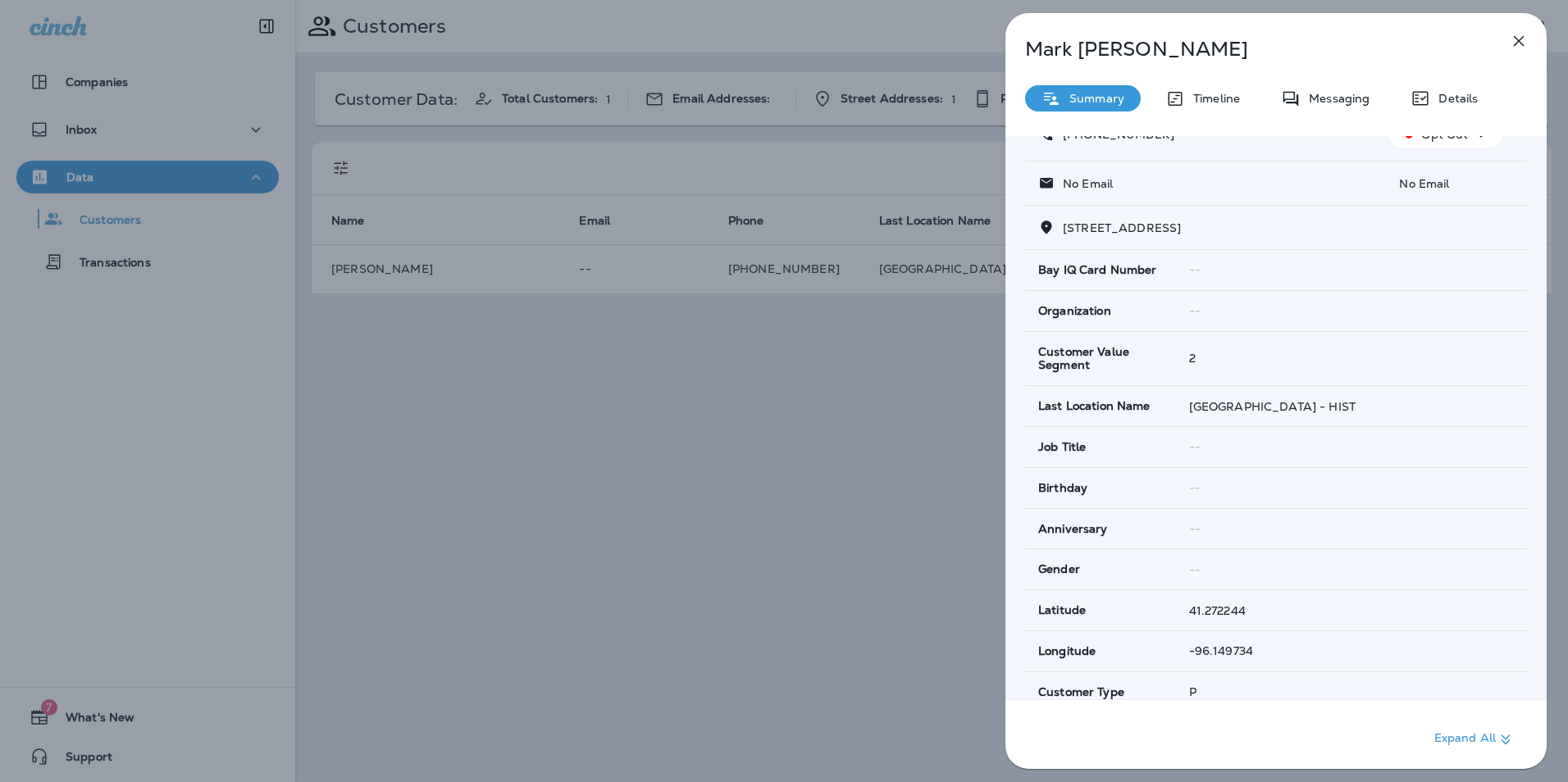
scroll to position [0, 0]
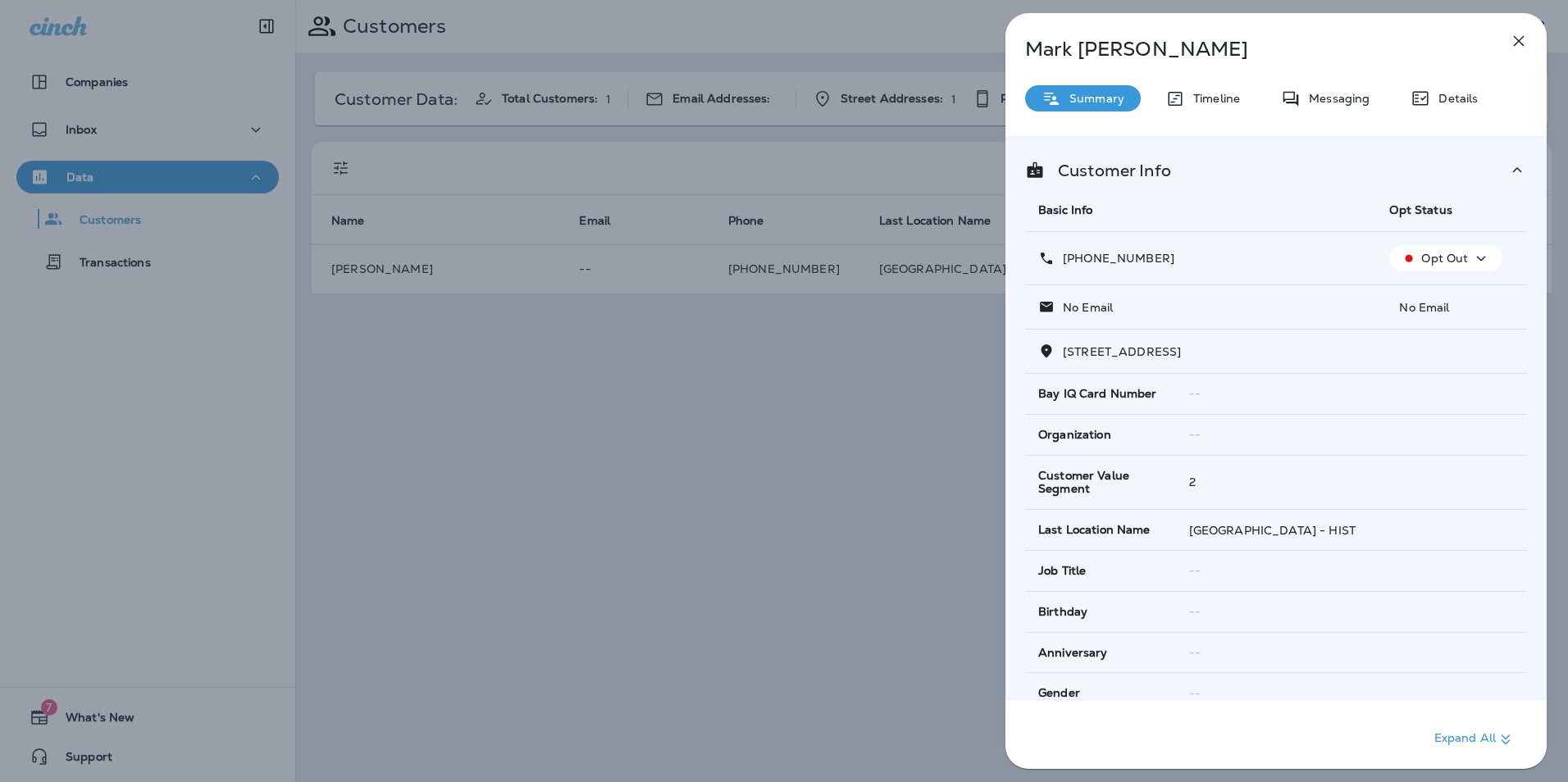
click at [1514, 36] on icon "button" at bounding box center [1518, 41] width 20 height 20
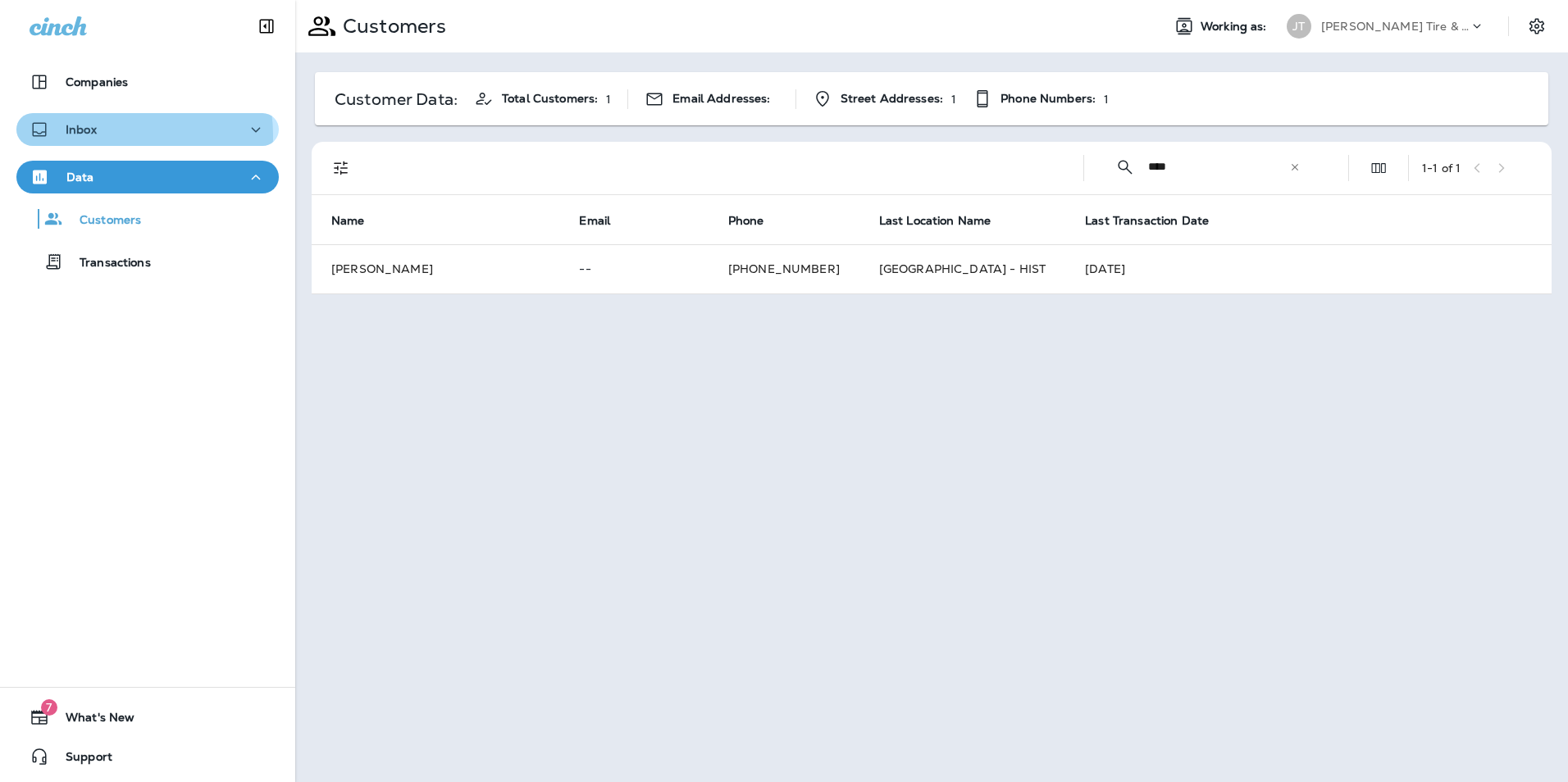
click at [113, 135] on div "Inbox" at bounding box center [147, 129] width 236 height 20
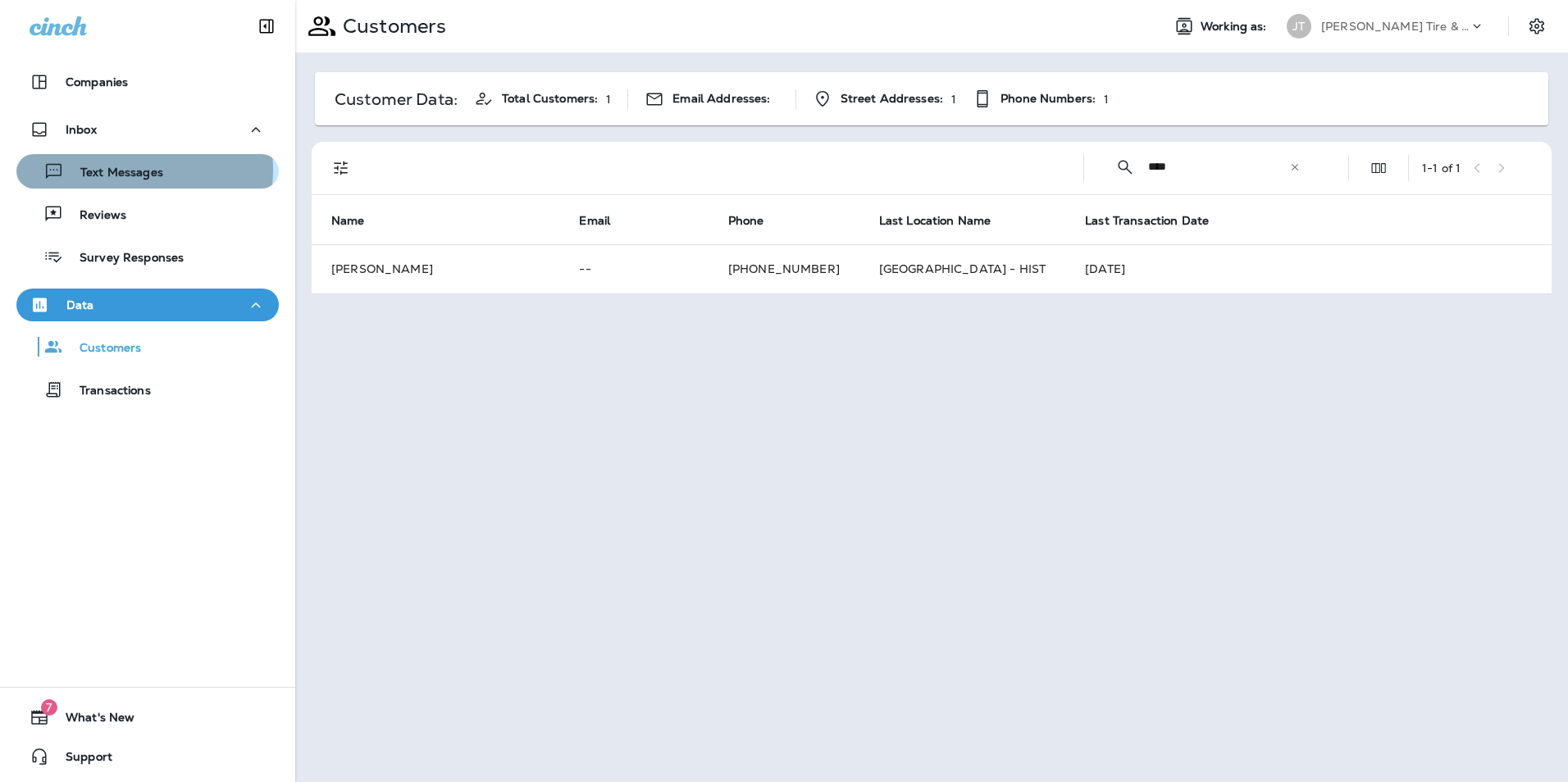
click at [129, 170] on p "Text Messages" at bounding box center [113, 173] width 99 height 15
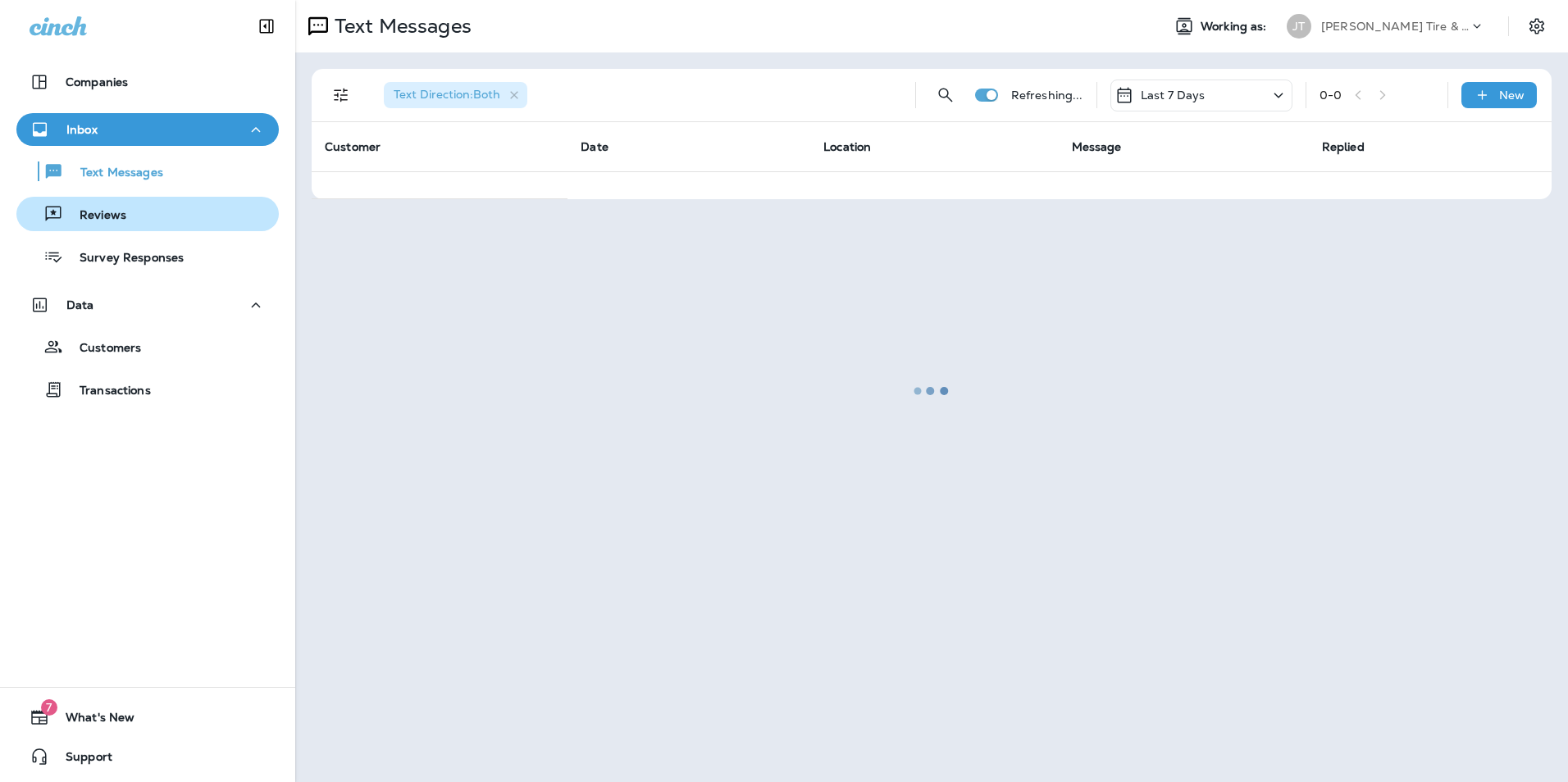
click at [108, 228] on button "Reviews" at bounding box center [147, 214] width 263 height 35
